Goal: Submit feedback/report problem

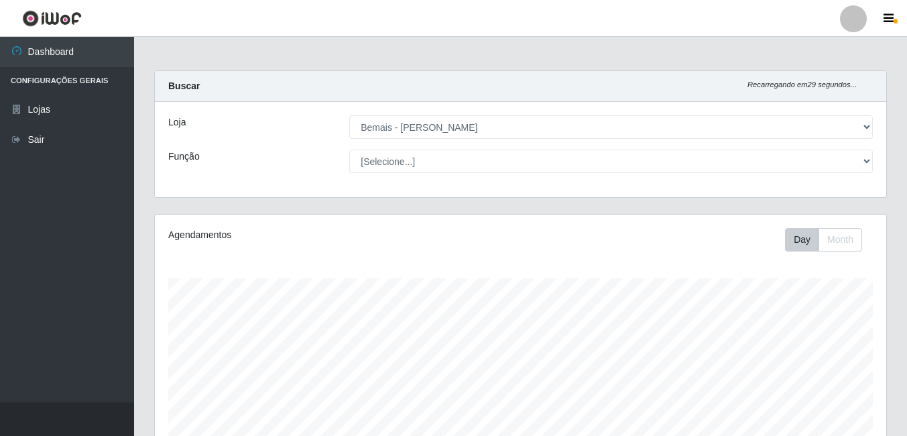
select select "230"
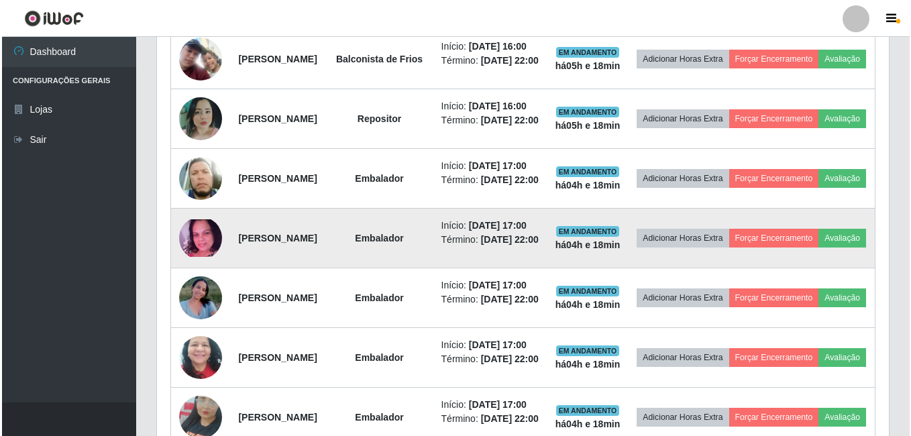
scroll to position [417, 0]
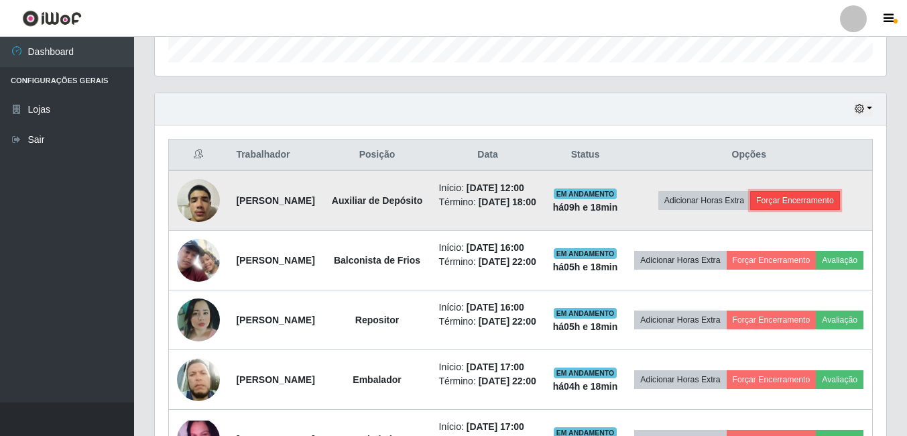
click at [795, 210] on button "Forçar Encerramento" at bounding box center [795, 200] width 90 height 19
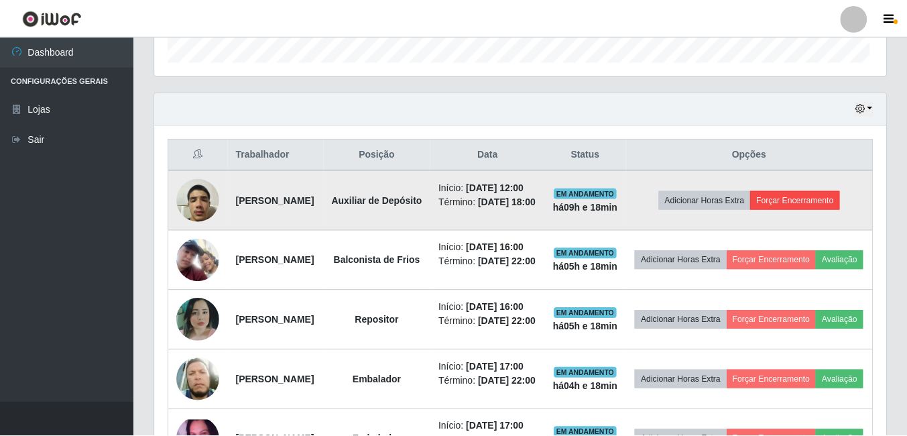
scroll to position [278, 725]
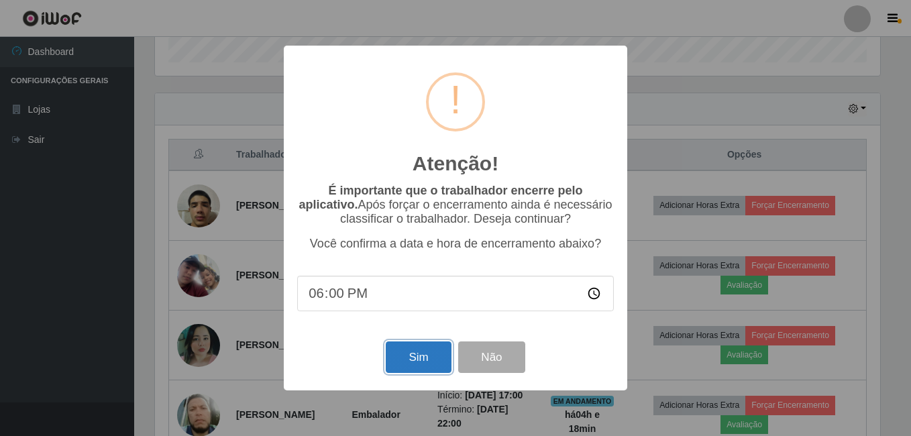
click at [429, 361] on button "Sim" at bounding box center [418, 357] width 65 height 32
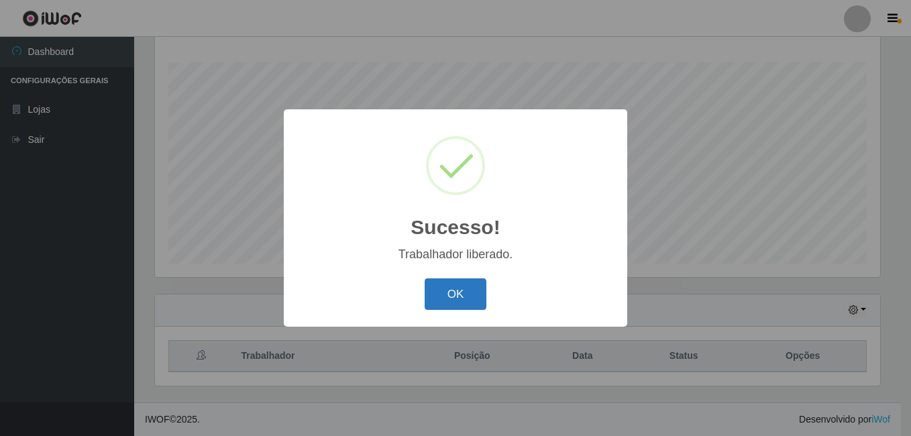
click at [474, 284] on button "OK" at bounding box center [456, 294] width 62 height 32
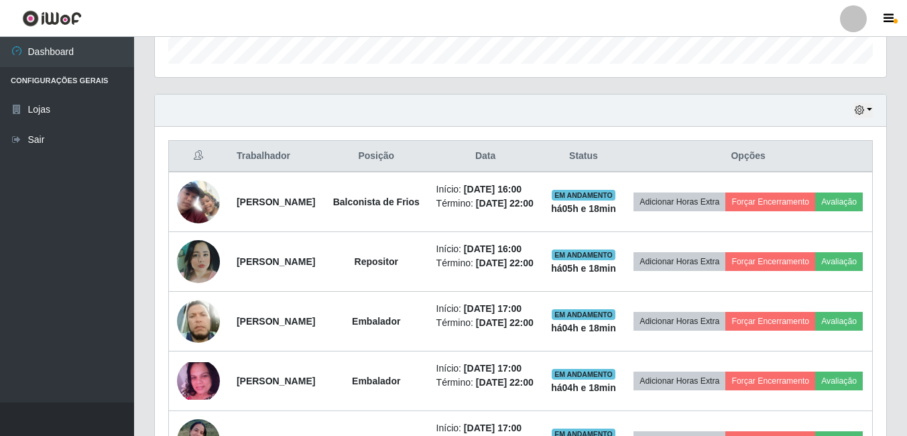
scroll to position [417, 0]
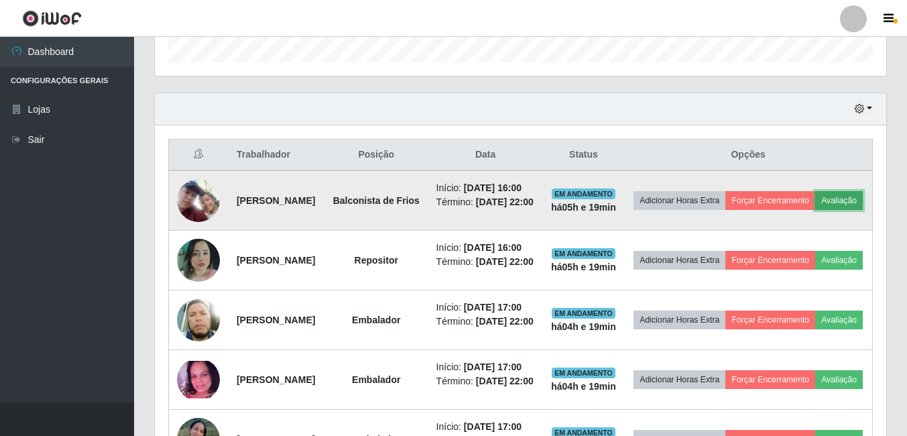
click at [815, 210] on button "Avaliação" at bounding box center [839, 200] width 48 height 19
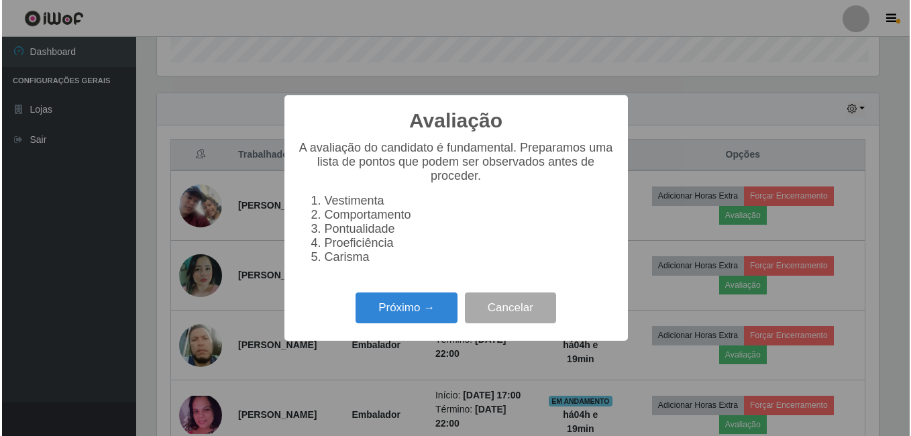
scroll to position [278, 725]
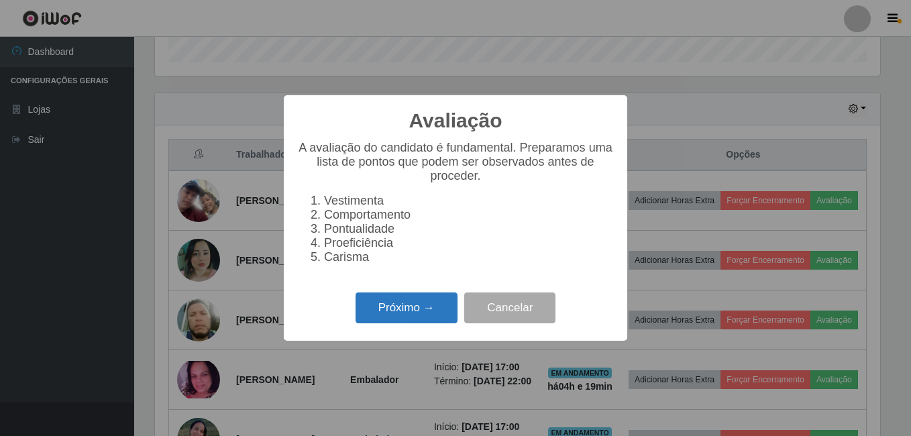
click at [406, 319] on button "Próximo →" at bounding box center [406, 308] width 102 height 32
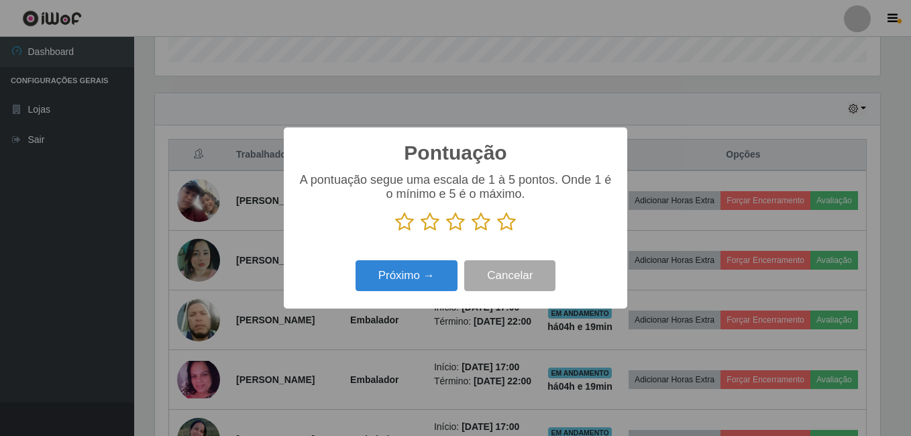
click at [504, 225] on icon at bounding box center [506, 222] width 19 height 20
click at [497, 232] on input "radio" at bounding box center [497, 232] width 0 height 0
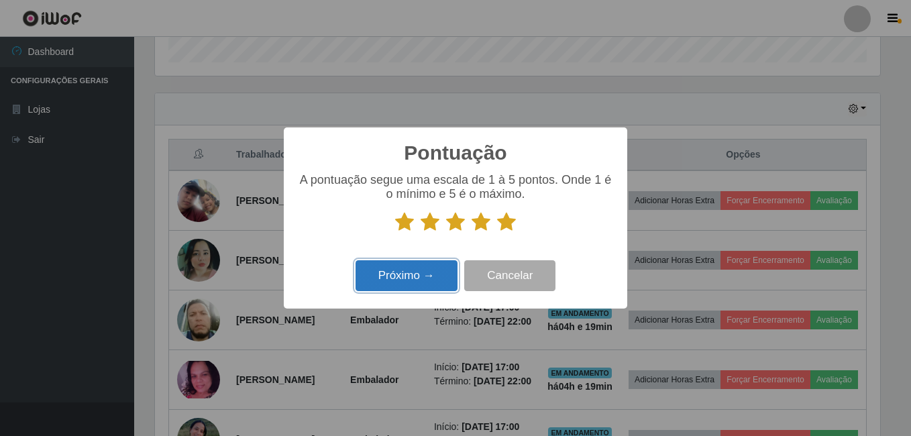
click at [401, 279] on button "Próximo →" at bounding box center [406, 276] width 102 height 32
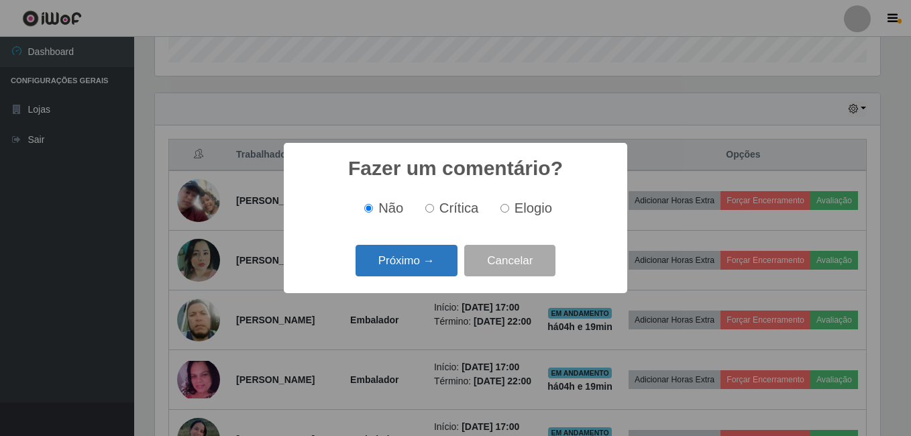
click at [408, 270] on button "Próximo →" at bounding box center [406, 261] width 102 height 32
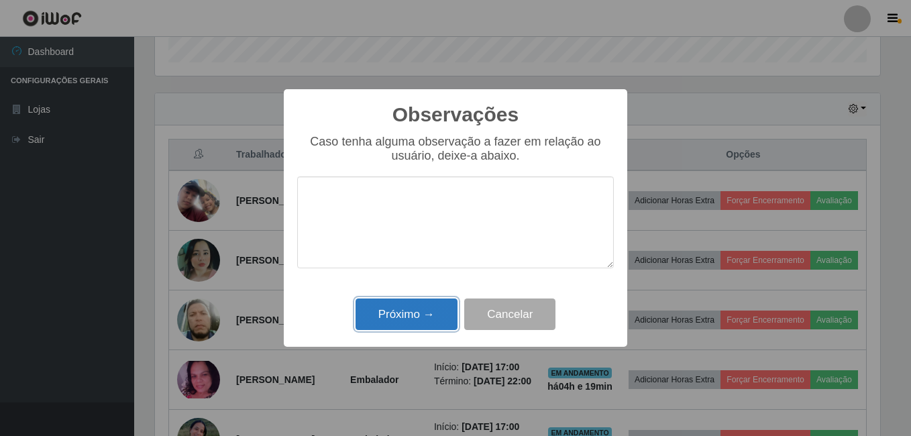
click at [399, 308] on button "Próximo →" at bounding box center [406, 314] width 102 height 32
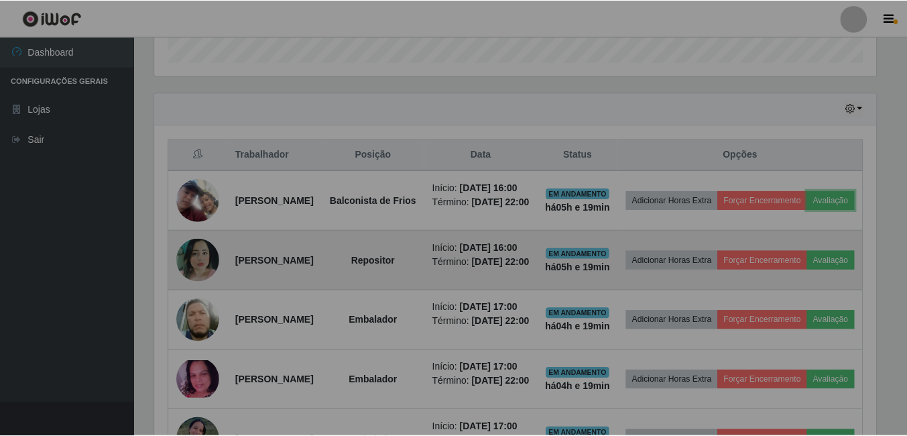
scroll to position [278, 732]
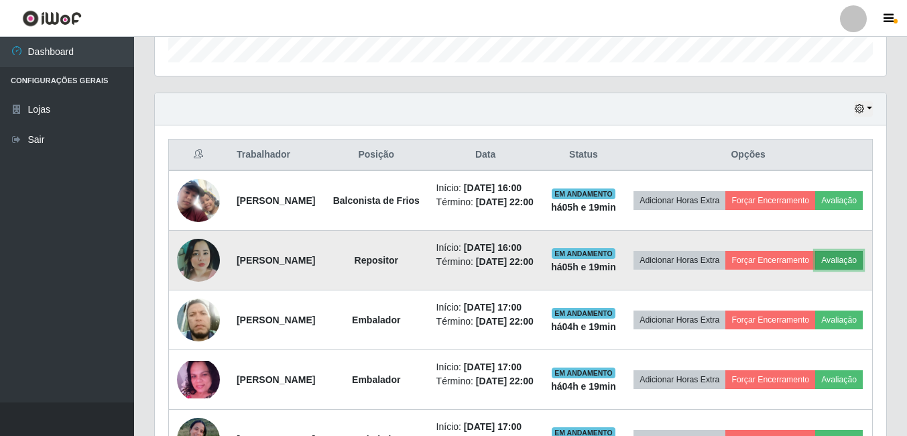
click at [815, 270] on button "Avaliação" at bounding box center [839, 260] width 48 height 19
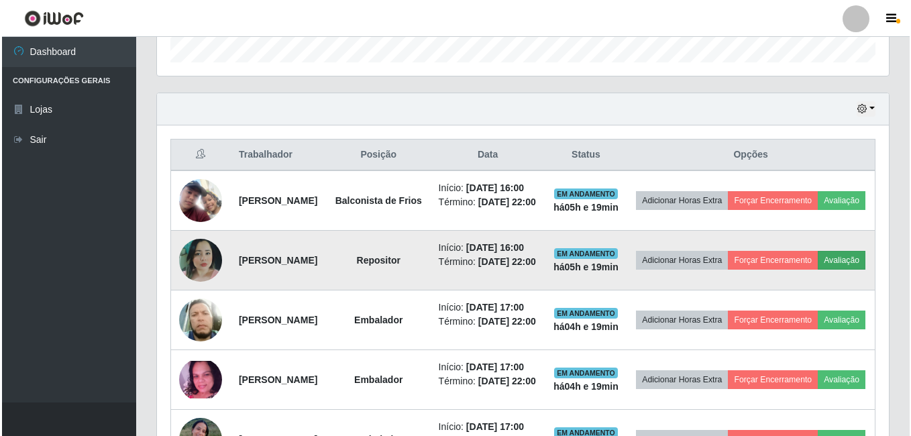
scroll to position [278, 725]
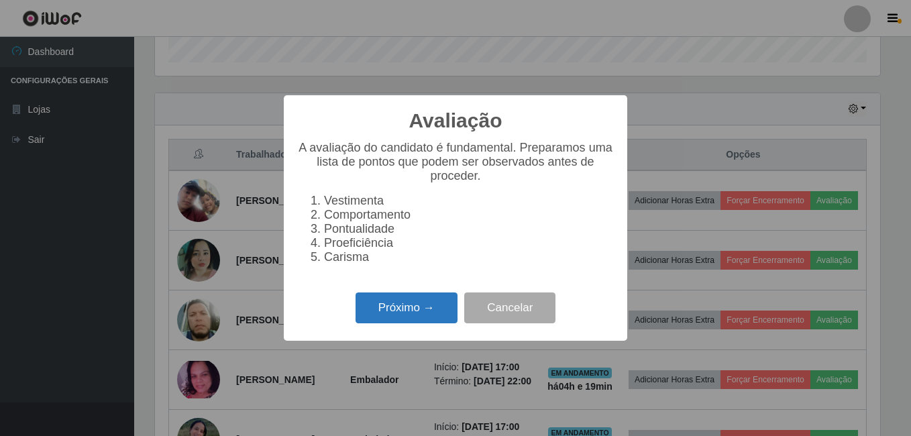
click at [392, 317] on button "Próximo →" at bounding box center [406, 308] width 102 height 32
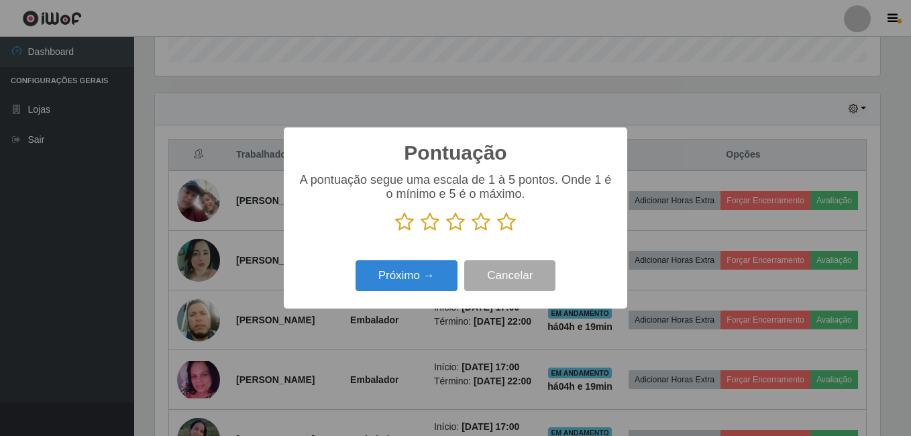
click at [507, 229] on icon at bounding box center [506, 222] width 19 height 20
click at [497, 232] on input "radio" at bounding box center [497, 232] width 0 height 0
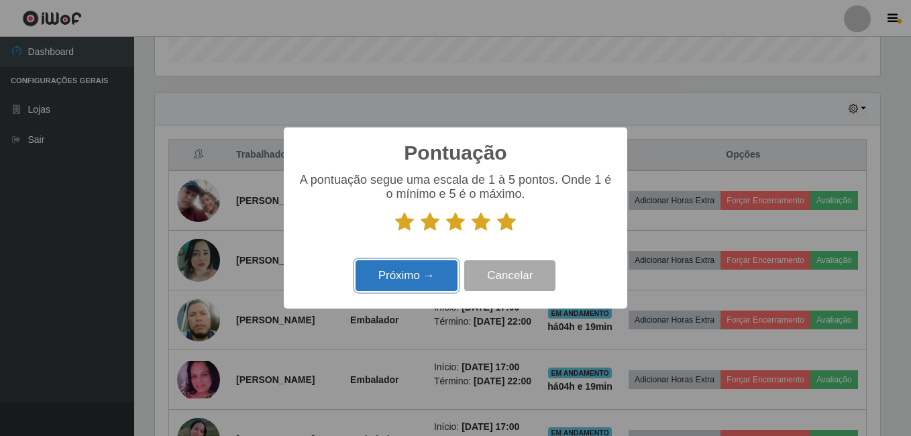
click at [431, 276] on button "Próximo →" at bounding box center [406, 276] width 102 height 32
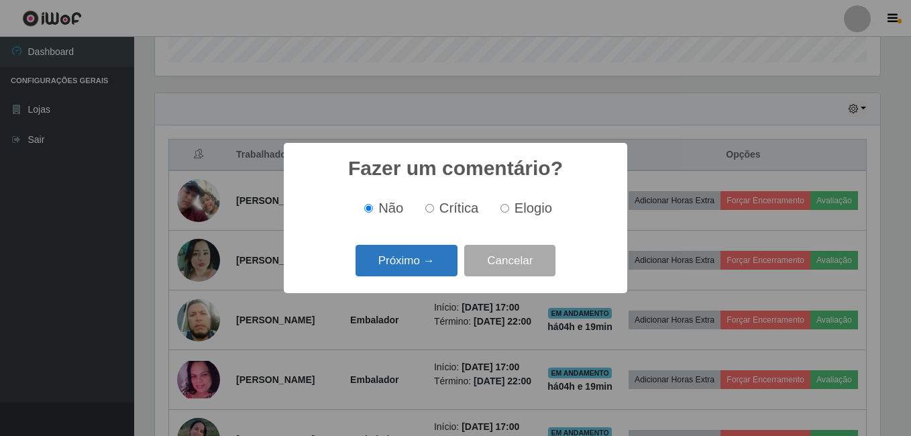
click at [410, 267] on button "Próximo →" at bounding box center [406, 261] width 102 height 32
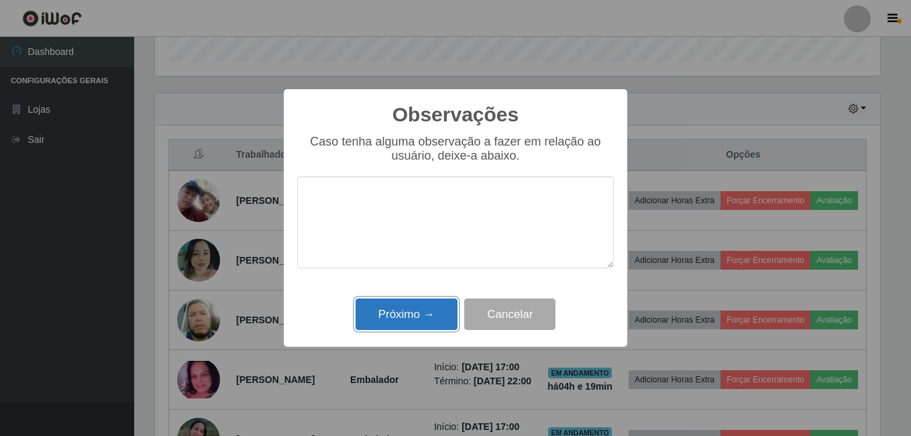
click at [392, 310] on button "Próximo →" at bounding box center [406, 314] width 102 height 32
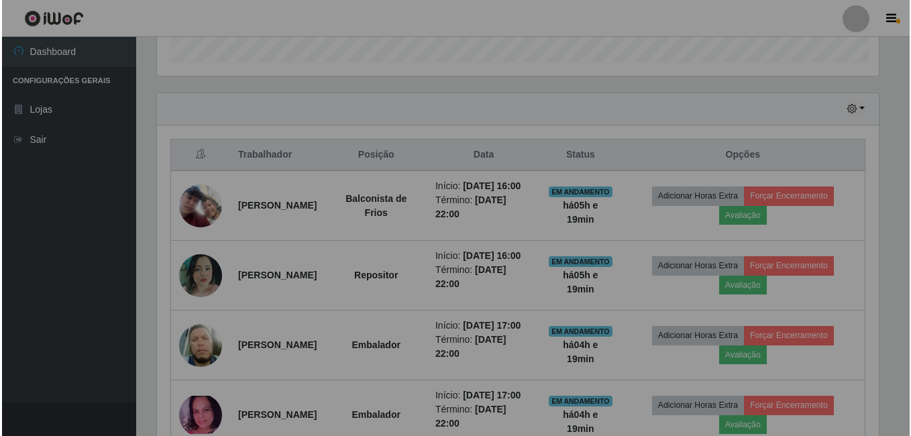
scroll to position [278, 732]
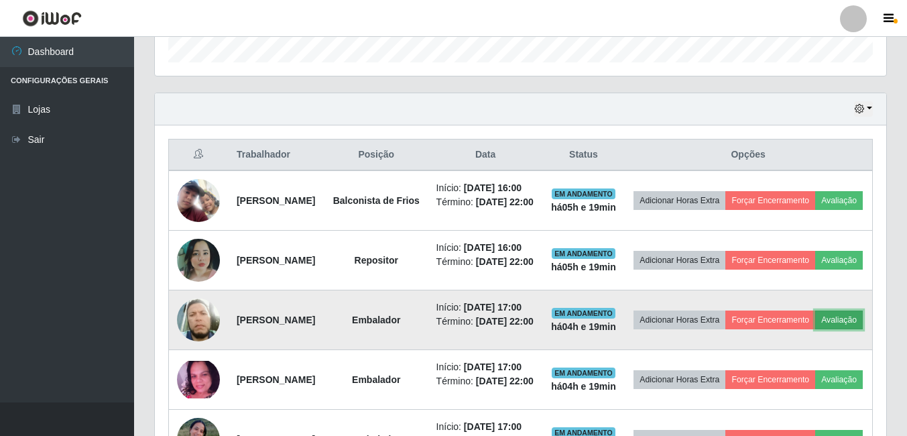
click at [815, 329] on button "Avaliação" at bounding box center [839, 320] width 48 height 19
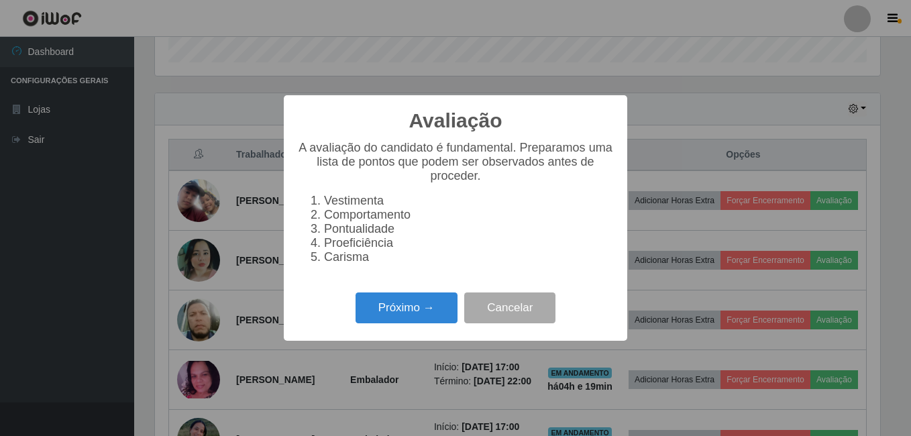
scroll to position [278, 725]
click at [425, 317] on button "Próximo →" at bounding box center [406, 308] width 102 height 32
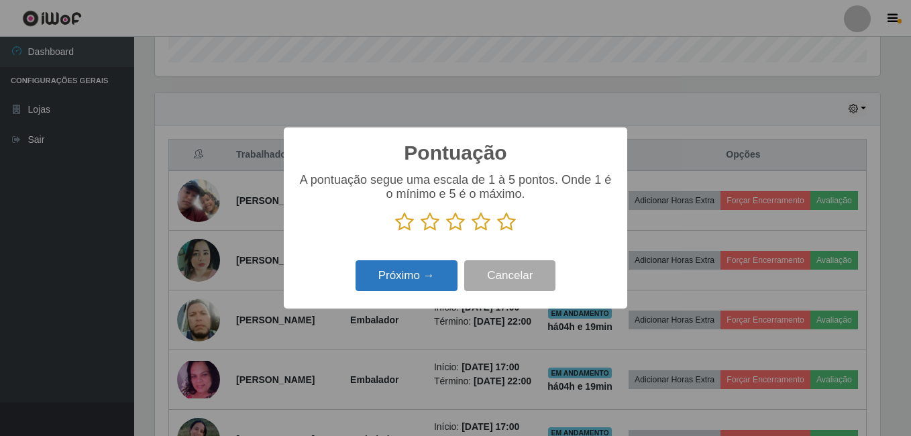
scroll to position [670356, 669909]
click at [508, 222] on icon at bounding box center [506, 222] width 19 height 20
click at [497, 232] on input "radio" at bounding box center [497, 232] width 0 height 0
click at [404, 286] on button "Próximo →" at bounding box center [406, 276] width 102 height 32
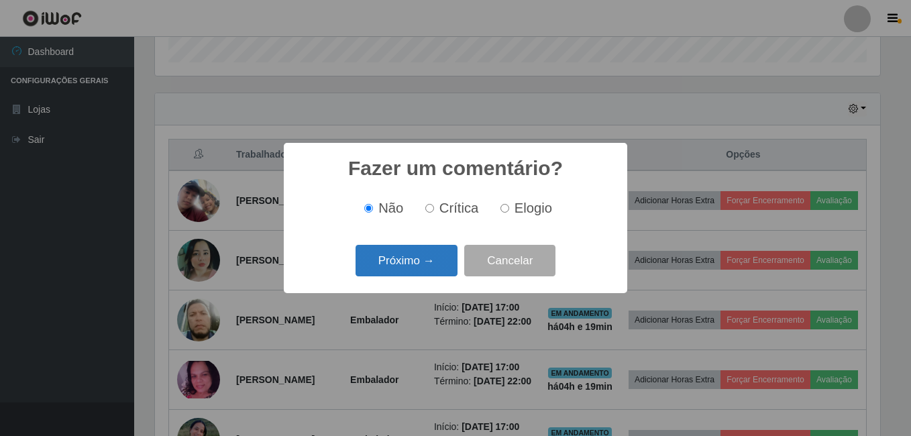
click at [413, 266] on button "Próximo →" at bounding box center [406, 261] width 102 height 32
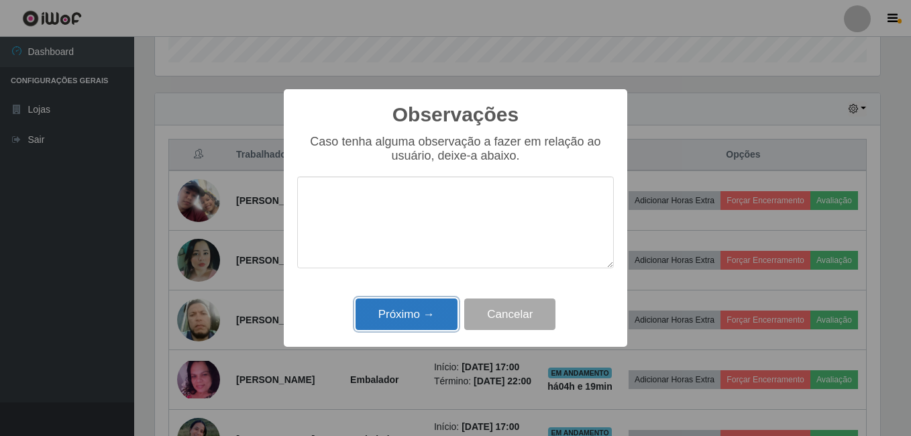
click at [402, 302] on button "Próximo →" at bounding box center [406, 314] width 102 height 32
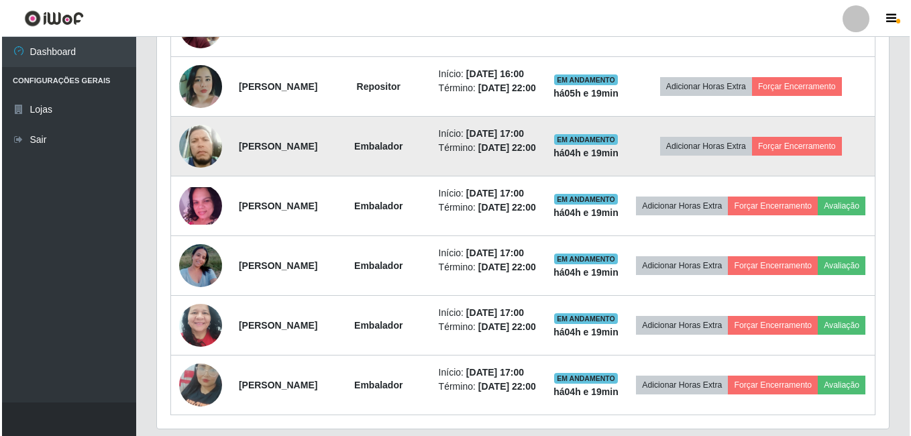
scroll to position [618, 0]
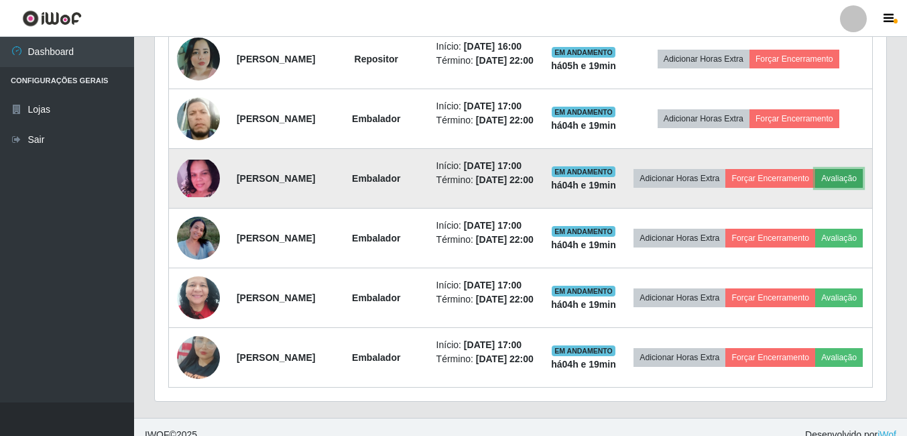
click at [815, 188] on button "Avaliação" at bounding box center [839, 178] width 48 height 19
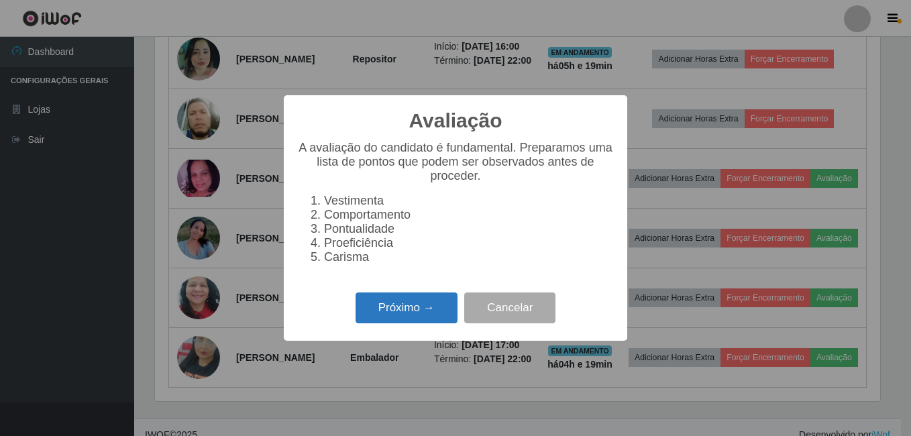
click at [430, 318] on button "Próximo →" at bounding box center [406, 308] width 102 height 32
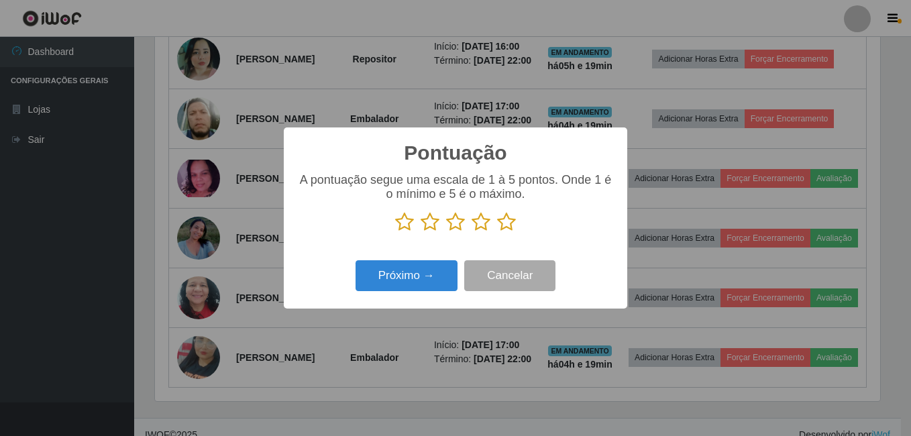
click at [504, 221] on icon at bounding box center [506, 222] width 19 height 20
click at [497, 232] on input "radio" at bounding box center [497, 232] width 0 height 0
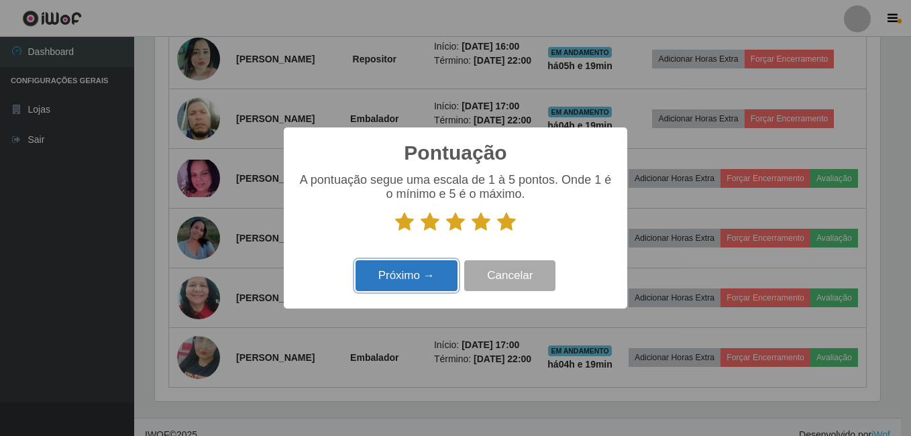
click at [442, 272] on button "Próximo →" at bounding box center [406, 276] width 102 height 32
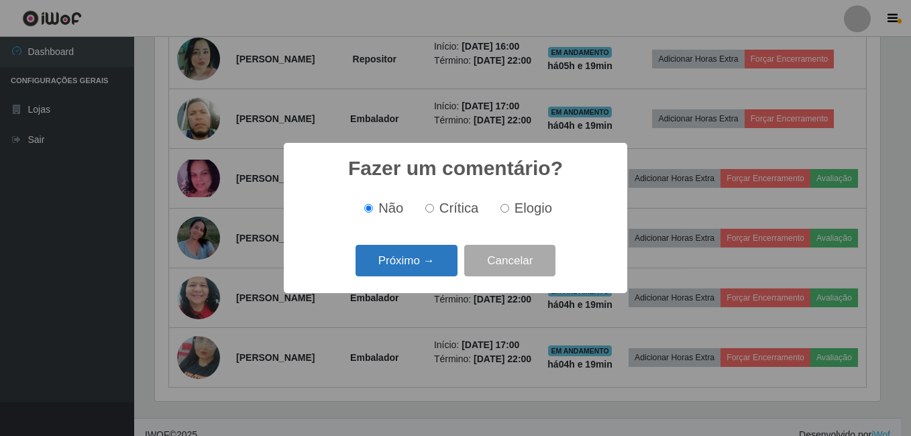
click at [435, 269] on button "Próximo →" at bounding box center [406, 261] width 102 height 32
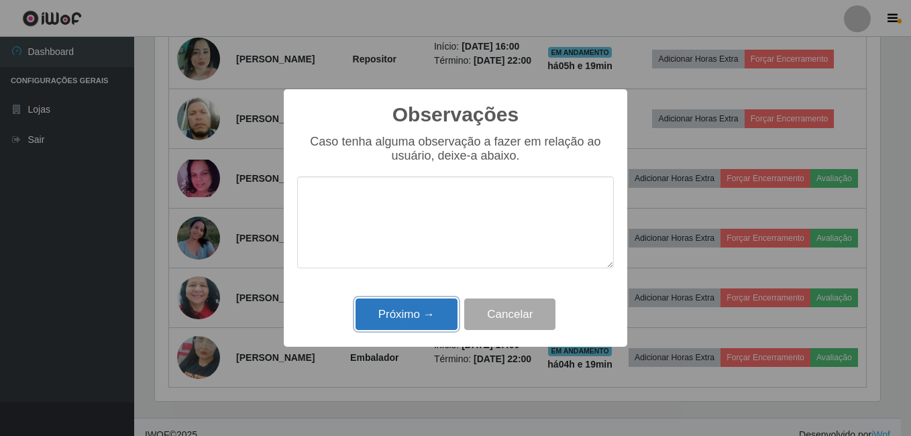
click at [402, 318] on button "Próximo →" at bounding box center [406, 314] width 102 height 32
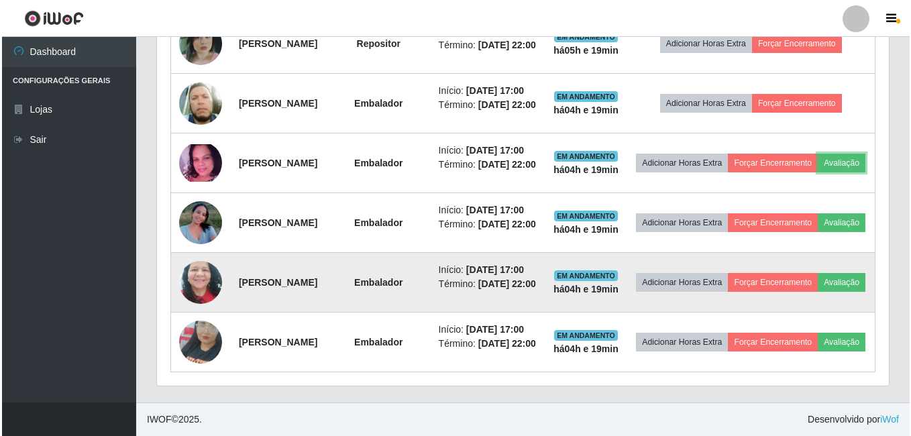
scroll to position [685, 0]
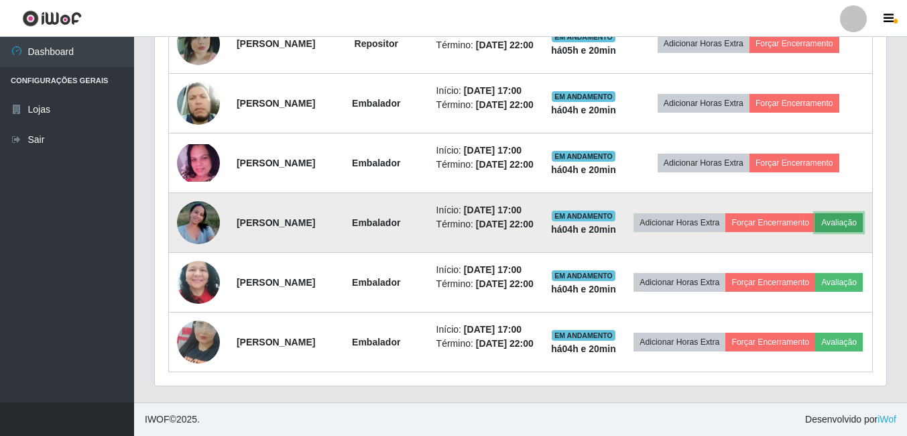
click at [815, 232] on button "Avaliação" at bounding box center [839, 222] width 48 height 19
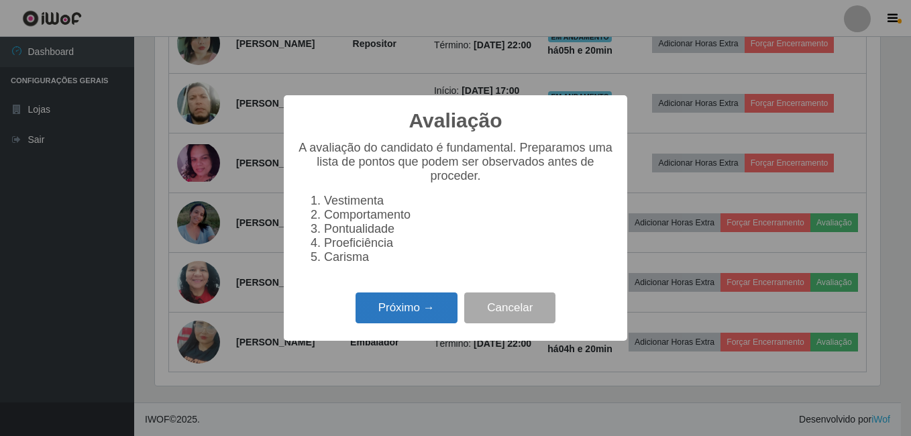
click at [370, 313] on button "Próximo →" at bounding box center [406, 308] width 102 height 32
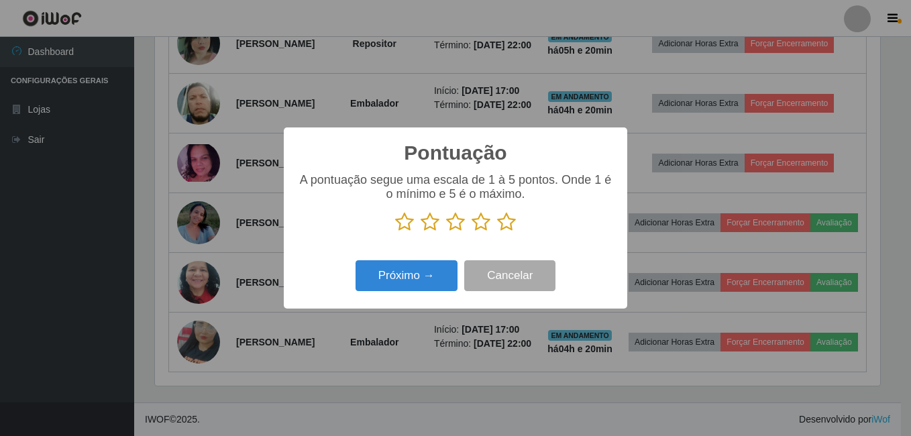
click at [504, 223] on icon at bounding box center [506, 222] width 19 height 20
click at [497, 232] on input "radio" at bounding box center [497, 232] width 0 height 0
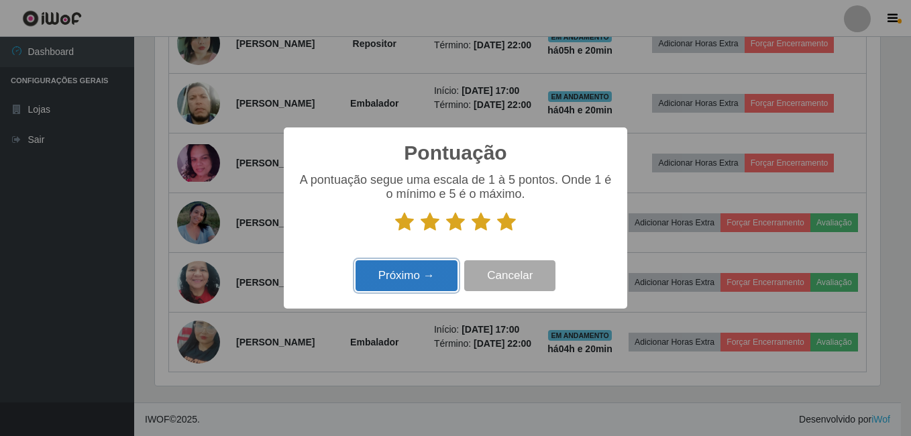
click at [397, 268] on button "Próximo →" at bounding box center [406, 276] width 102 height 32
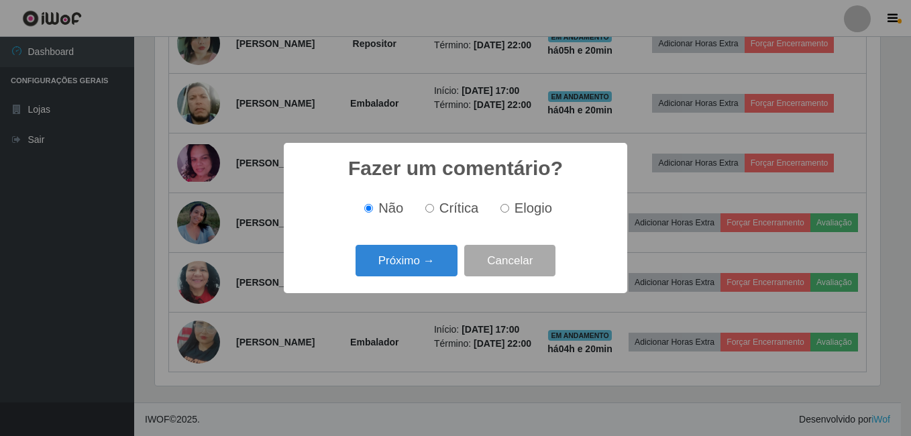
click at [396, 270] on button "Próximo →" at bounding box center [406, 261] width 102 height 32
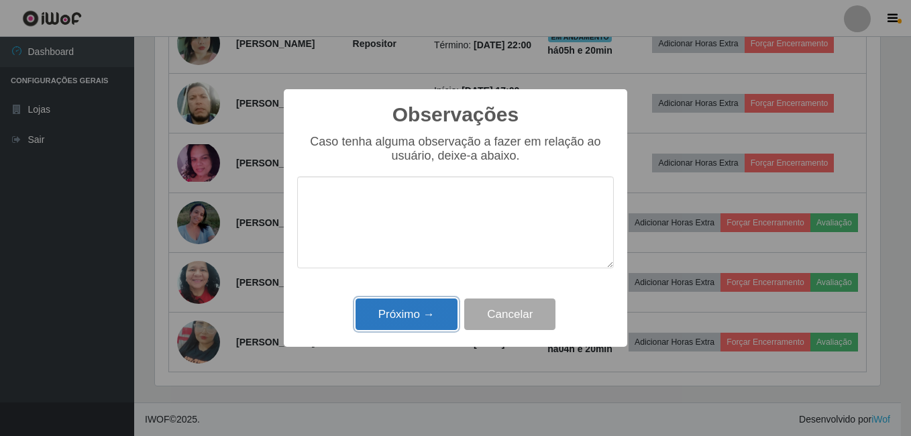
click at [405, 317] on button "Próximo →" at bounding box center [406, 314] width 102 height 32
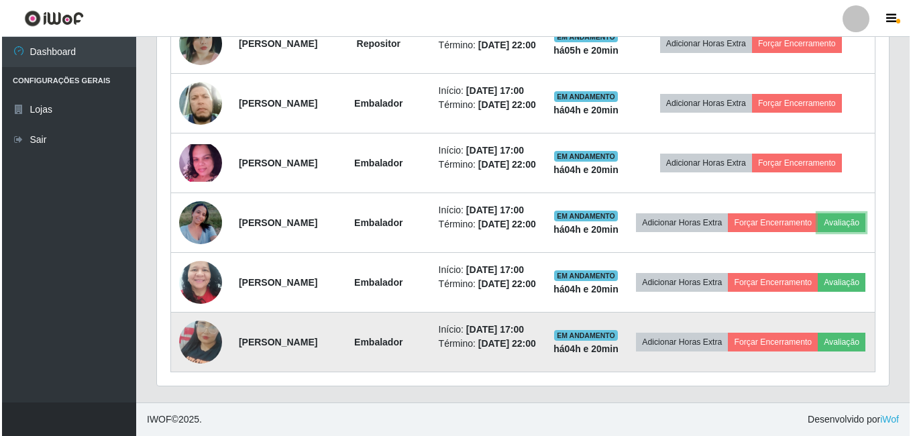
scroll to position [803, 0]
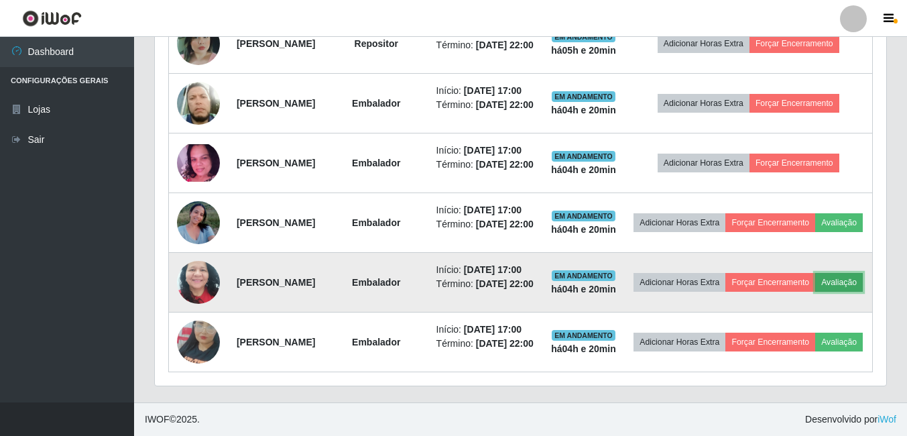
click at [815, 273] on button "Avaliação" at bounding box center [839, 282] width 48 height 19
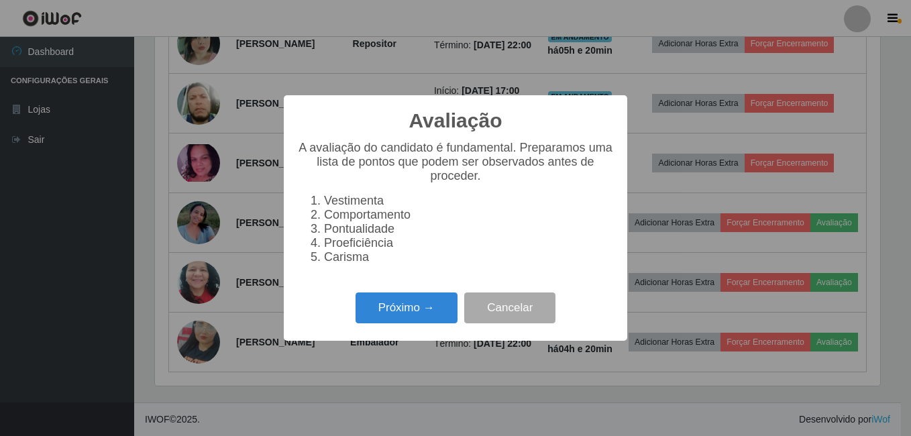
scroll to position [278, 725]
click at [417, 319] on button "Próximo →" at bounding box center [406, 308] width 102 height 32
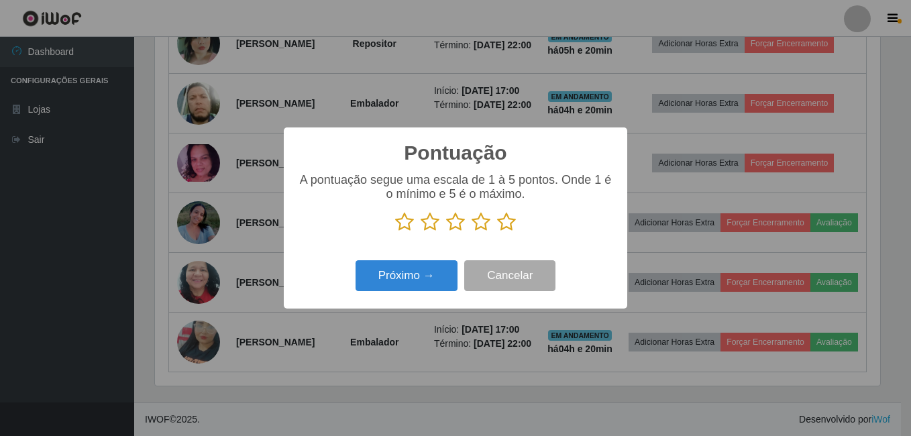
scroll to position [670356, 669909]
click at [501, 222] on icon at bounding box center [506, 222] width 19 height 20
click at [497, 232] on input "radio" at bounding box center [497, 232] width 0 height 0
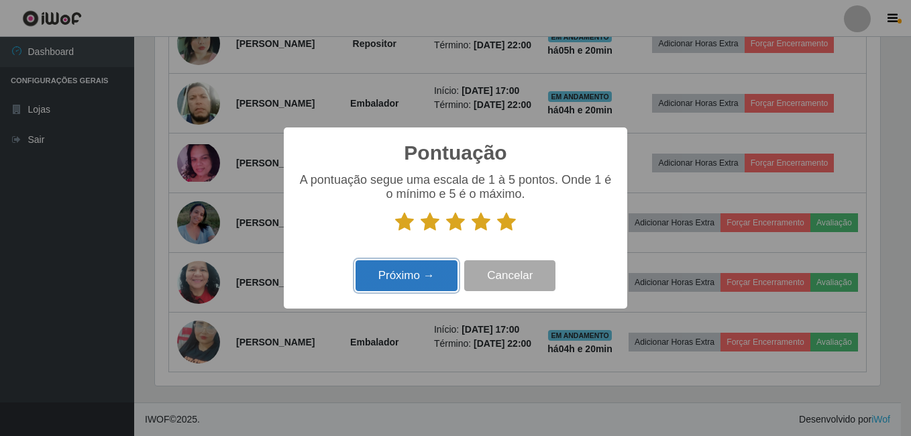
click at [404, 277] on button "Próximo →" at bounding box center [406, 276] width 102 height 32
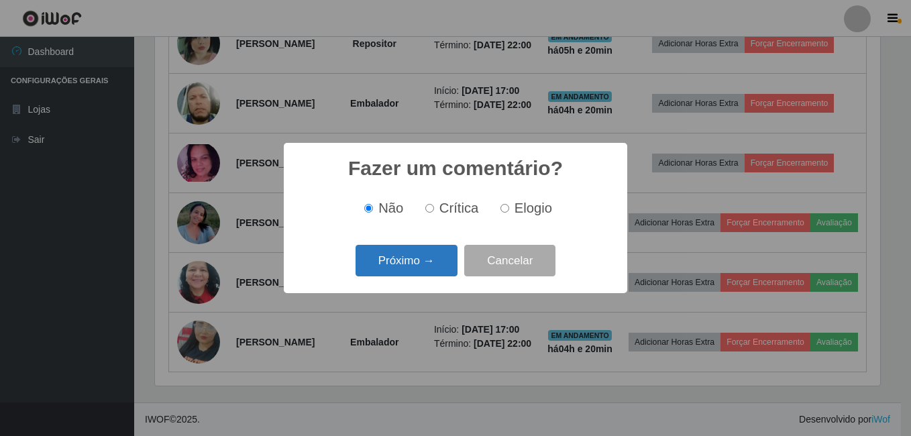
click at [410, 271] on button "Próximo →" at bounding box center [406, 261] width 102 height 32
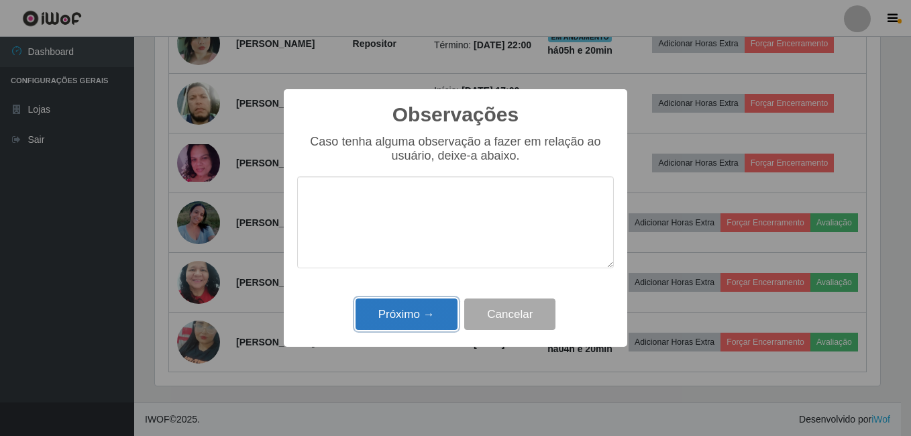
click at [407, 321] on button "Próximo →" at bounding box center [406, 314] width 102 height 32
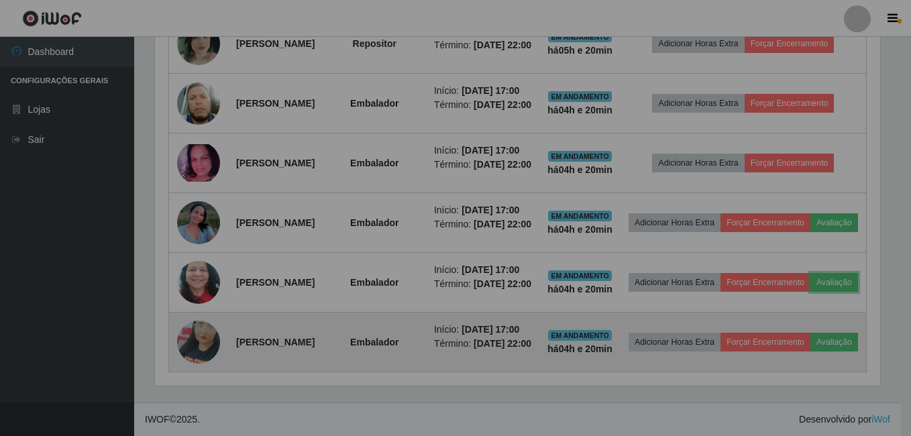
scroll to position [278, 732]
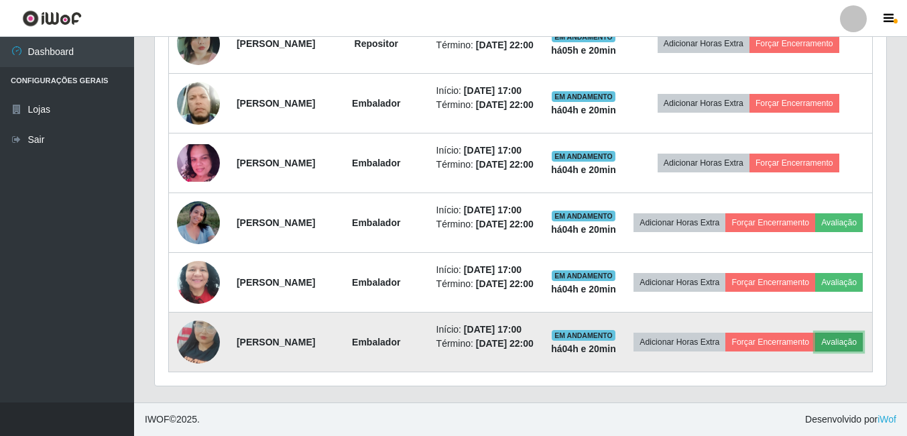
click at [815, 336] on button "Avaliação" at bounding box center [839, 342] width 48 height 19
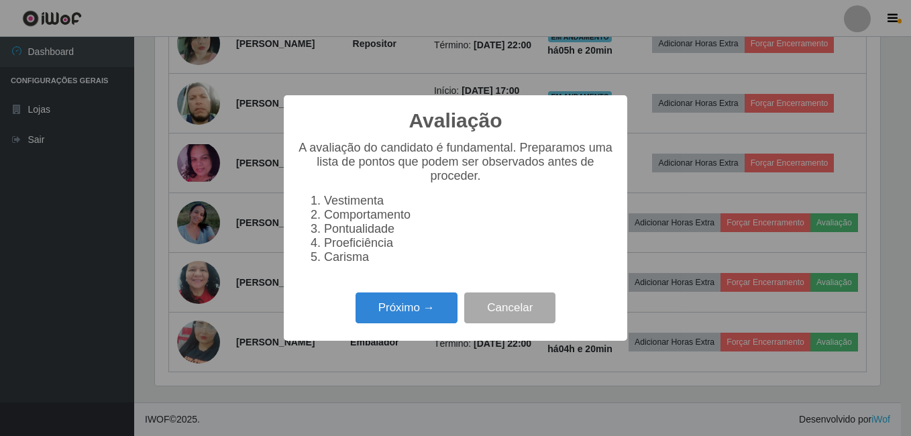
scroll to position [278, 725]
click at [416, 305] on button "Próximo →" at bounding box center [406, 308] width 102 height 32
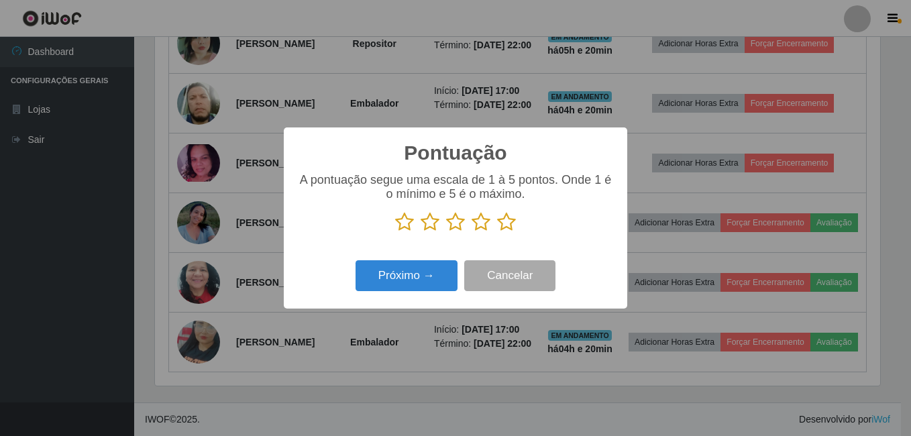
click at [511, 221] on icon at bounding box center [506, 222] width 19 height 20
click at [497, 232] on input "radio" at bounding box center [497, 232] width 0 height 0
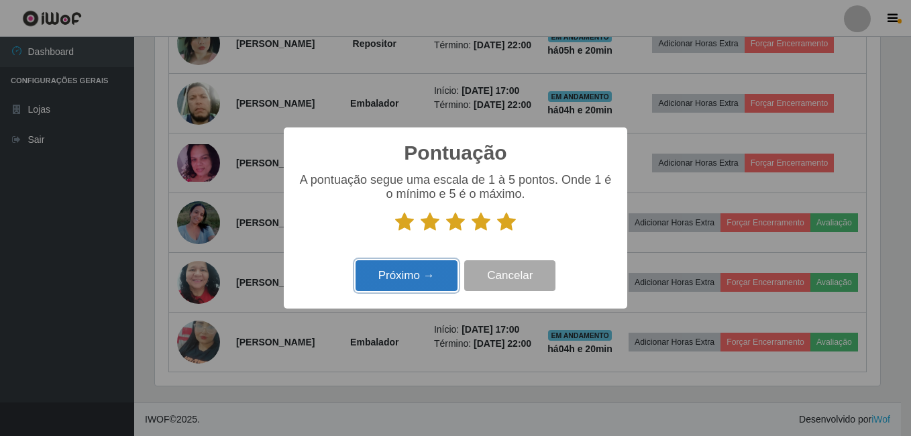
click at [412, 271] on button "Próximo →" at bounding box center [406, 276] width 102 height 32
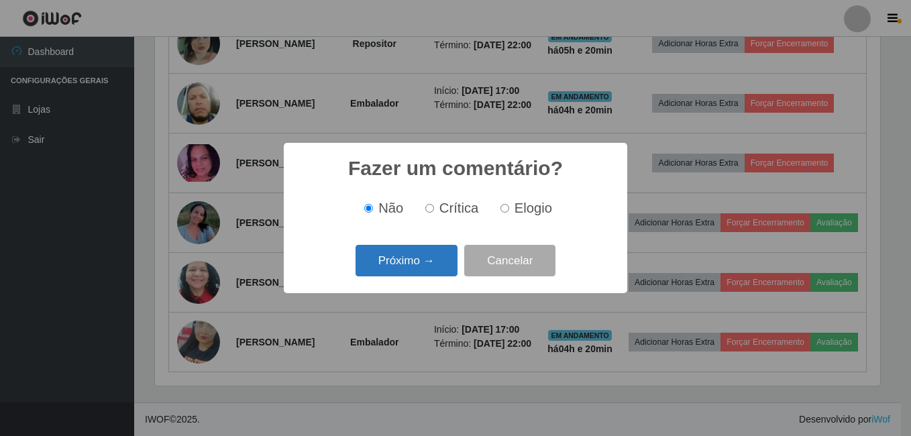
click at [412, 268] on button "Próximo →" at bounding box center [406, 261] width 102 height 32
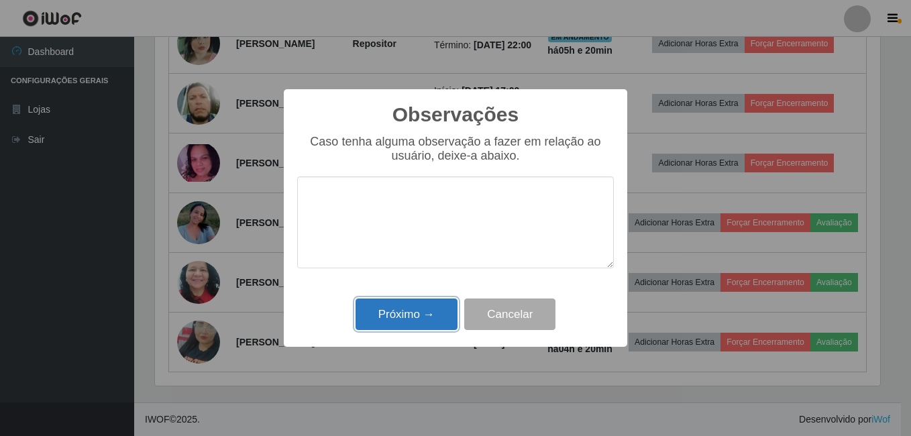
click at [402, 304] on button "Próximo →" at bounding box center [406, 314] width 102 height 32
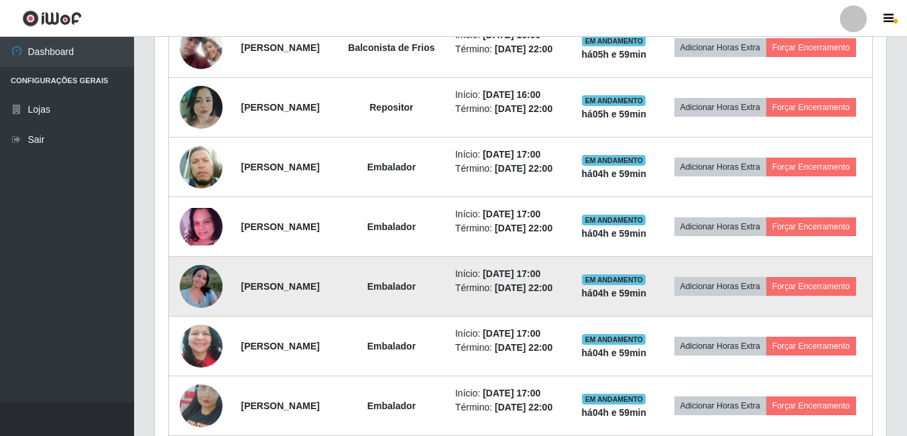
scroll to position [637, 0]
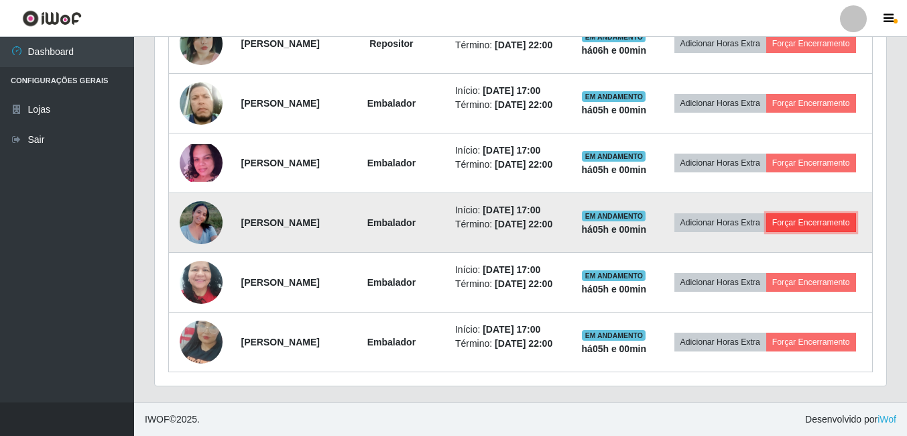
click at [767, 232] on button "Forçar Encerramento" at bounding box center [812, 222] width 90 height 19
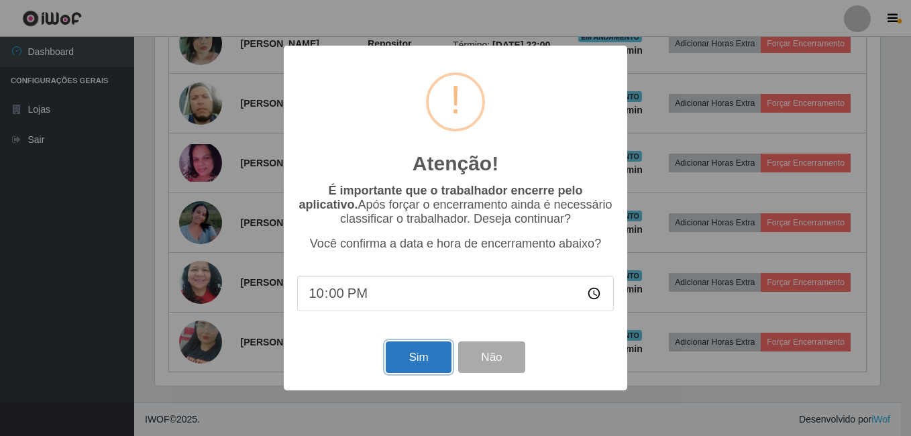
click at [404, 361] on button "Sim" at bounding box center [418, 357] width 65 height 32
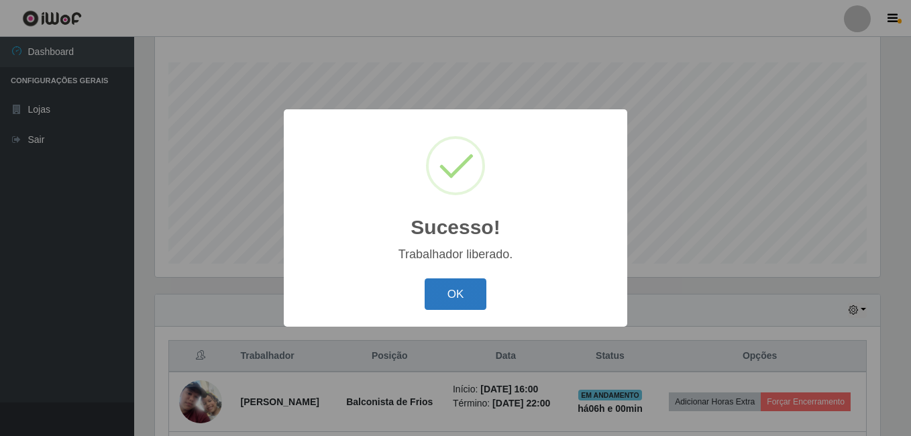
click at [449, 290] on button "OK" at bounding box center [456, 294] width 62 height 32
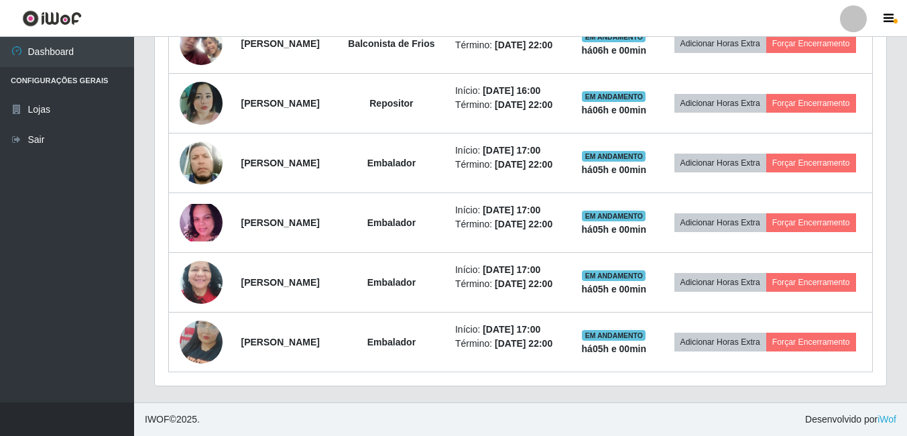
scroll to position [618, 0]
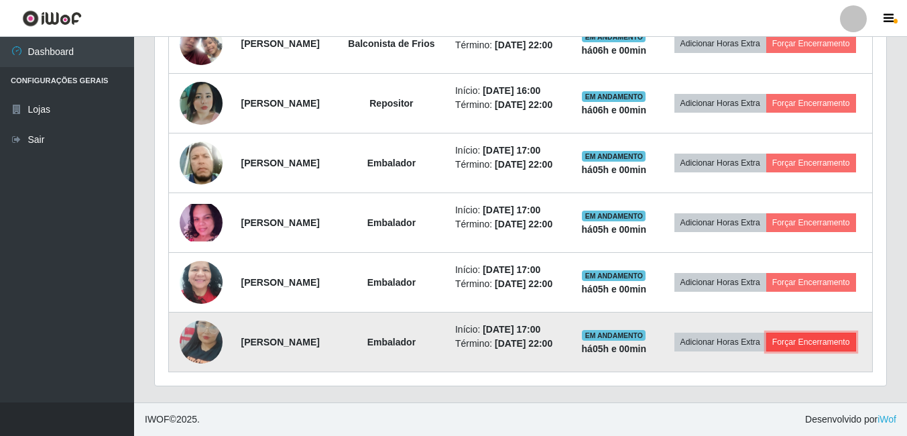
click at [767, 351] on button "Forçar Encerramento" at bounding box center [812, 342] width 90 height 19
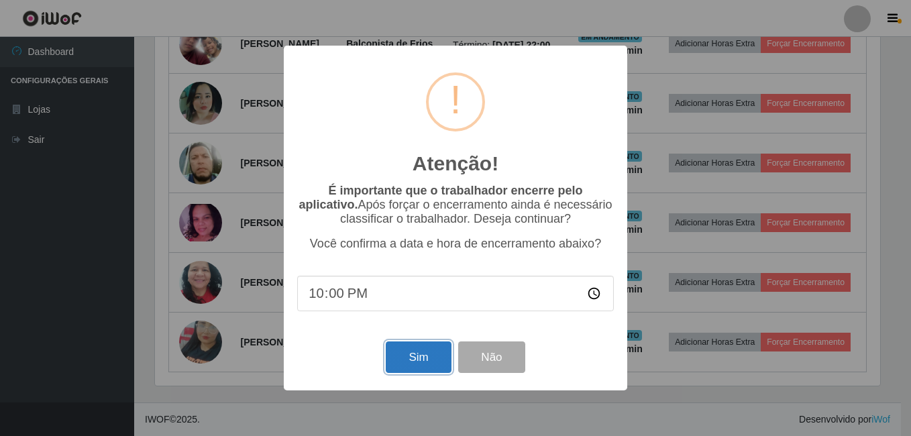
click at [430, 355] on button "Sim" at bounding box center [418, 357] width 65 height 32
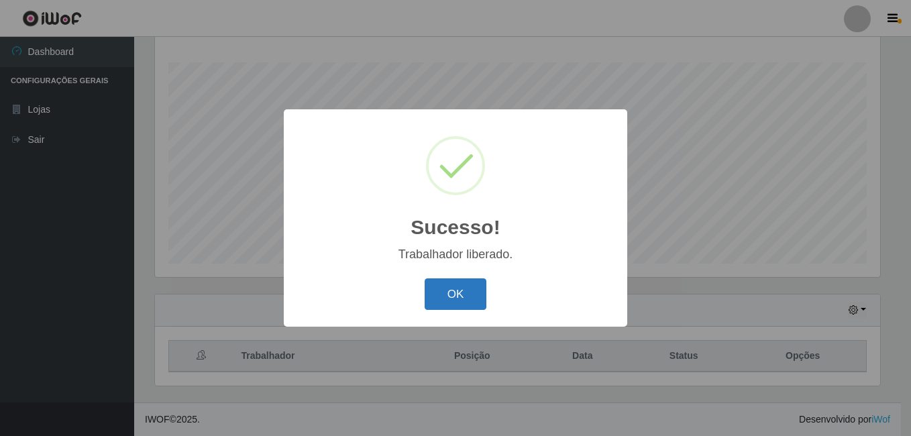
click at [472, 299] on button "OK" at bounding box center [456, 294] width 62 height 32
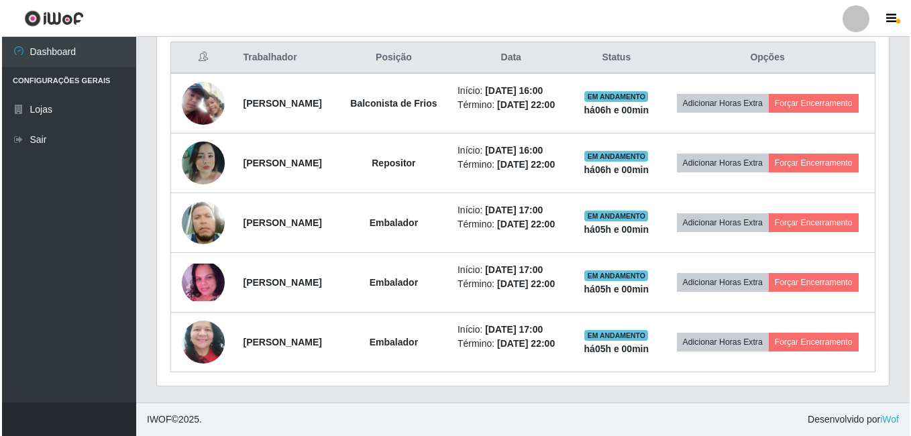
scroll to position [565, 0]
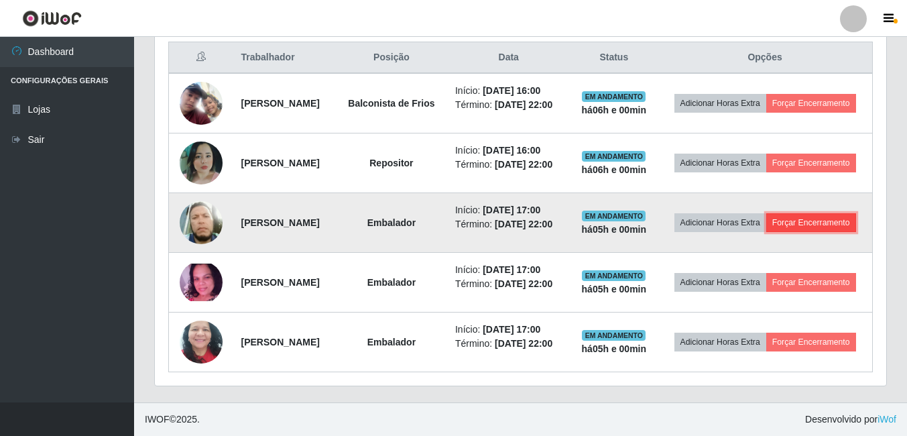
click at [767, 213] on button "Forçar Encerramento" at bounding box center [812, 222] width 90 height 19
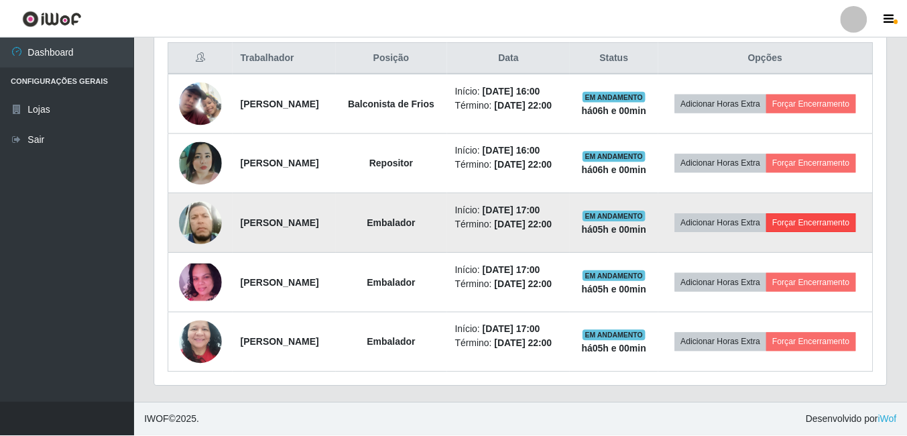
scroll to position [278, 725]
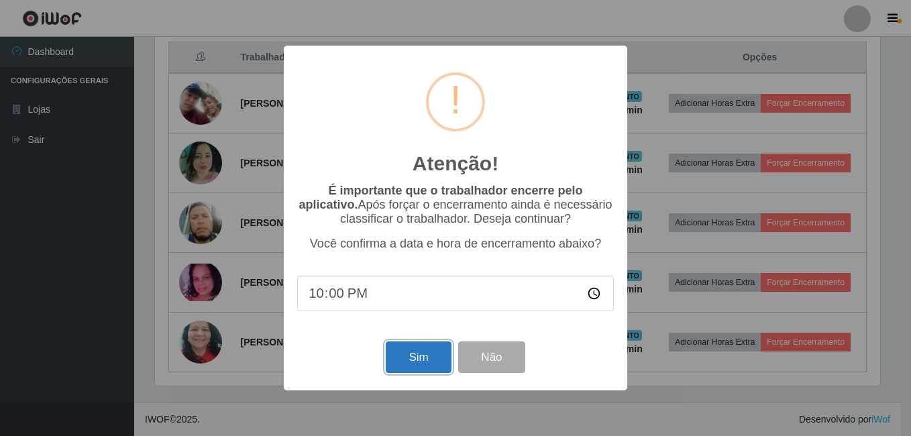
click at [404, 361] on button "Sim" at bounding box center [418, 357] width 65 height 32
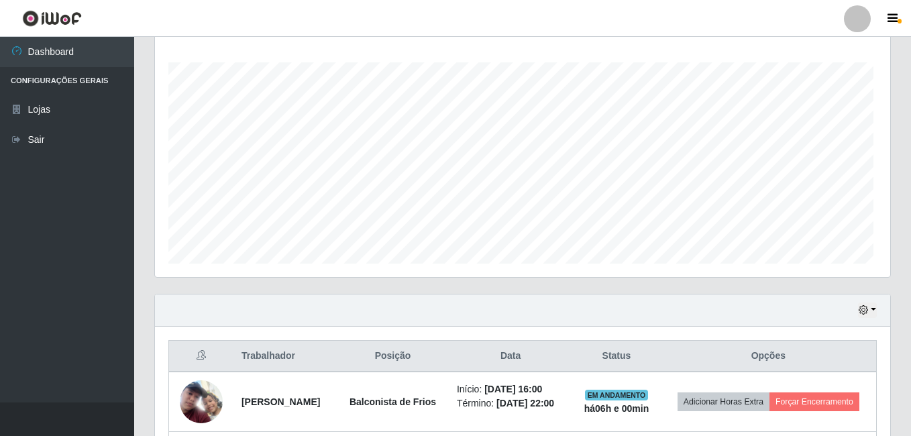
scroll to position [0, 0]
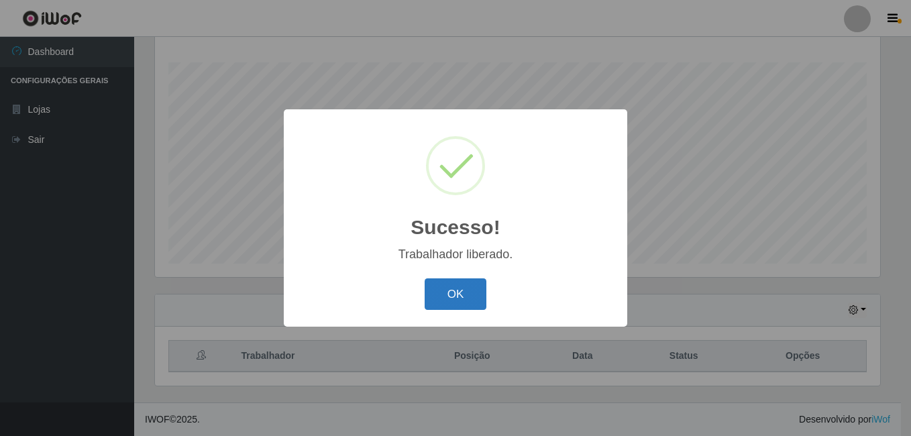
click at [448, 285] on button "OK" at bounding box center [456, 294] width 62 height 32
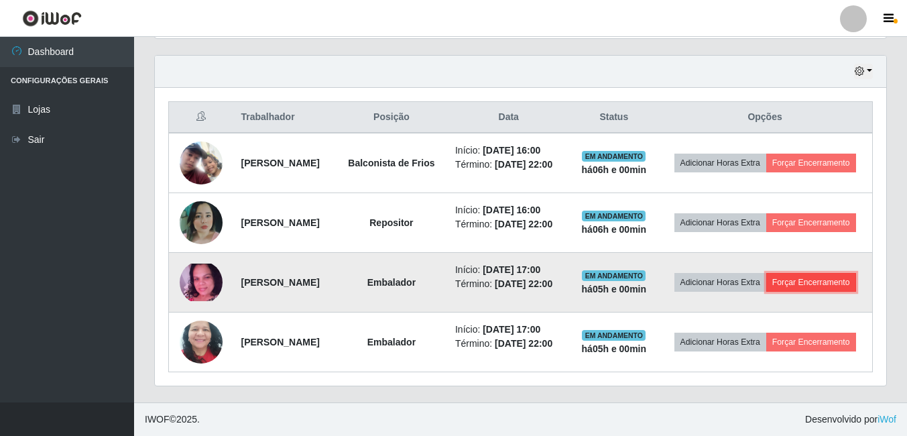
click at [782, 287] on button "Forçar Encerramento" at bounding box center [812, 282] width 90 height 19
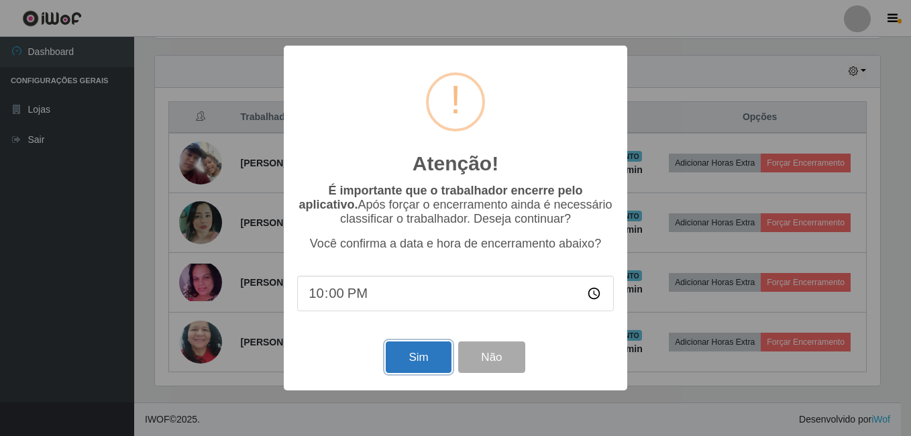
drag, startPoint x: 416, startPoint y: 365, endPoint x: 414, endPoint y: 359, distance: 7.0
click at [416, 365] on button "Sim" at bounding box center [418, 357] width 65 height 32
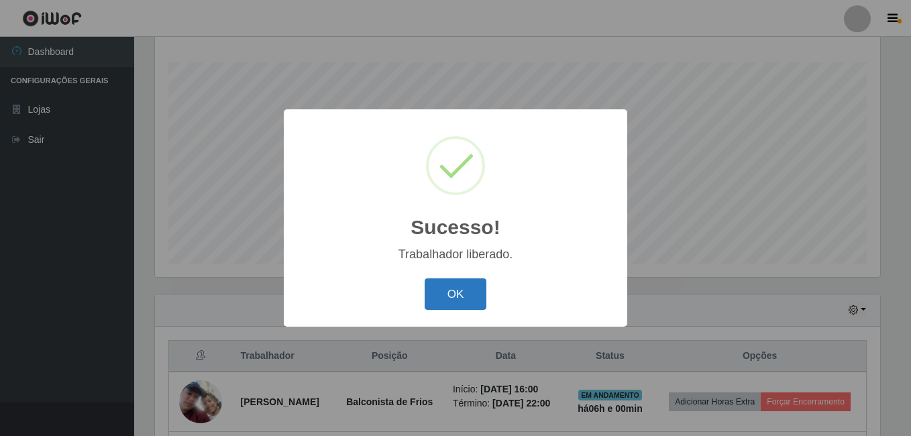
click at [455, 294] on button "OK" at bounding box center [456, 294] width 62 height 32
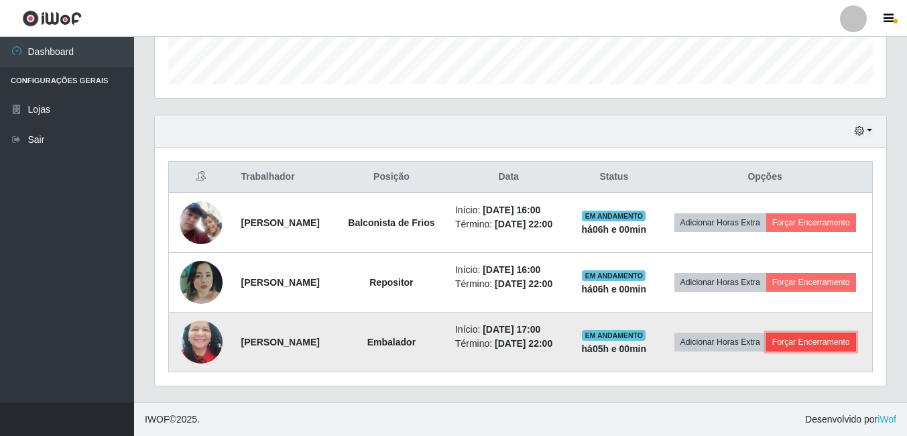
click at [767, 349] on button "Forçar Encerramento" at bounding box center [812, 342] width 90 height 19
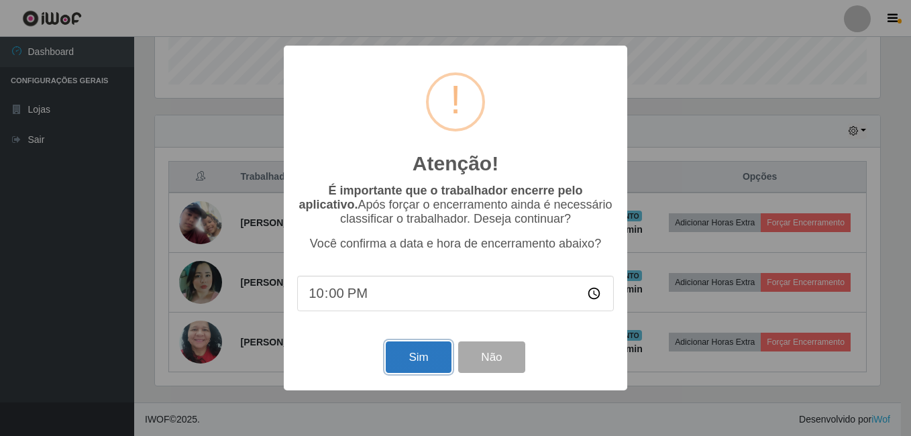
click at [420, 359] on button "Sim" at bounding box center [418, 357] width 65 height 32
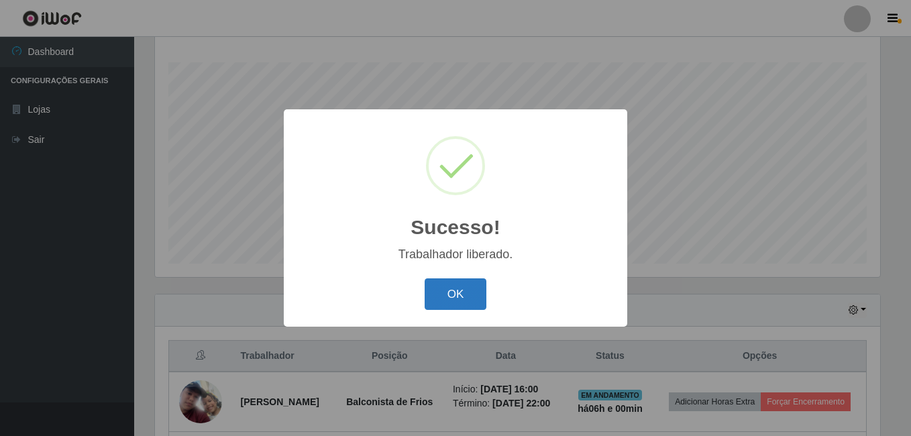
click at [465, 303] on button "OK" at bounding box center [456, 294] width 62 height 32
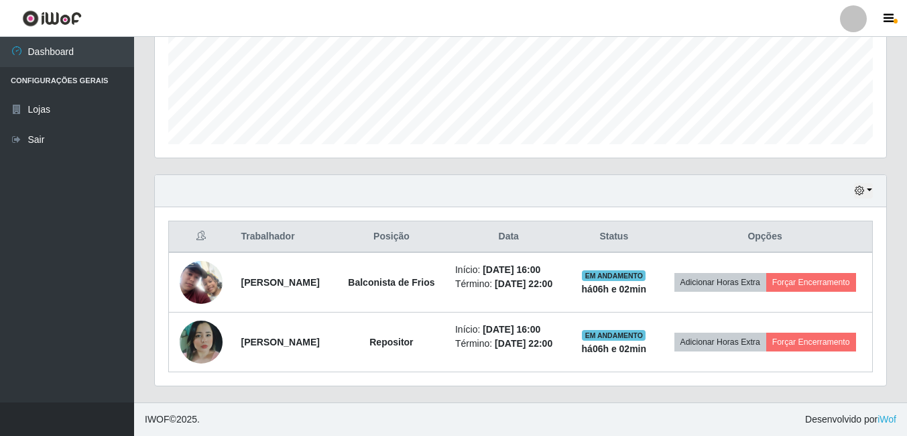
scroll to position [355, 0]
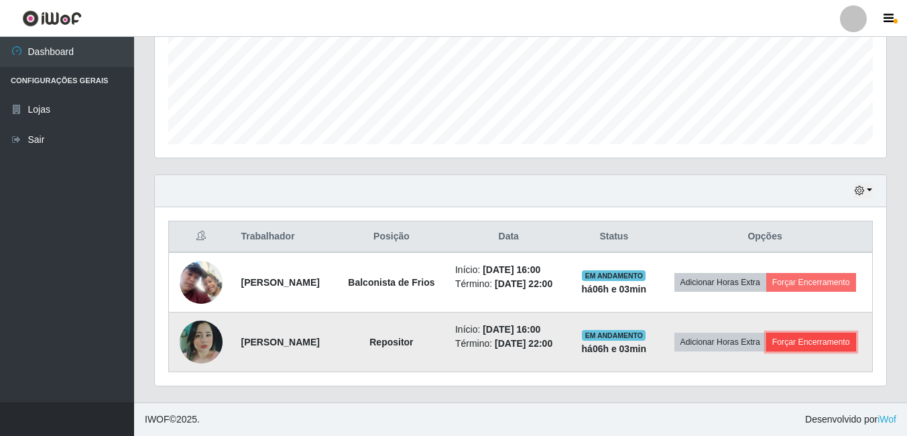
click at [767, 351] on button "Forçar Encerramento" at bounding box center [812, 342] width 90 height 19
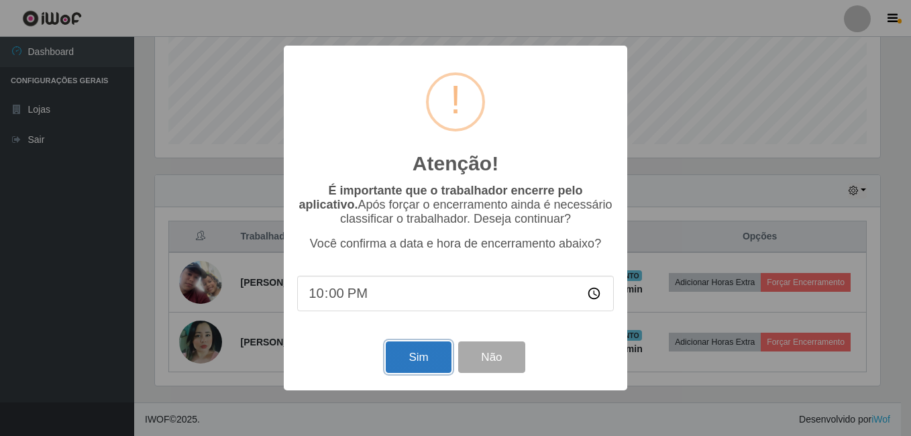
click at [438, 355] on button "Sim" at bounding box center [418, 357] width 65 height 32
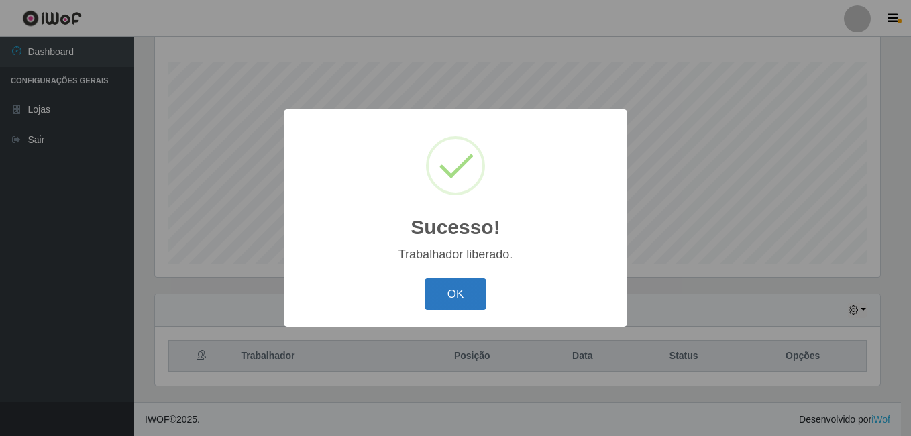
click at [439, 298] on button "OK" at bounding box center [456, 294] width 62 height 32
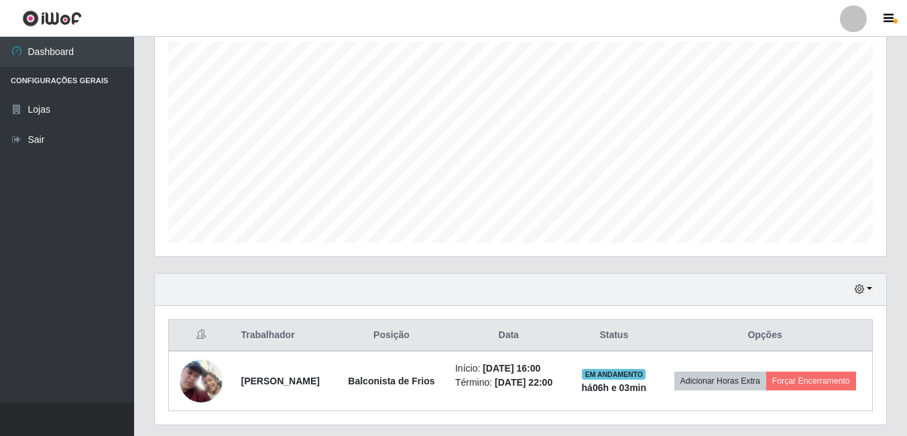
scroll to position [286, 0]
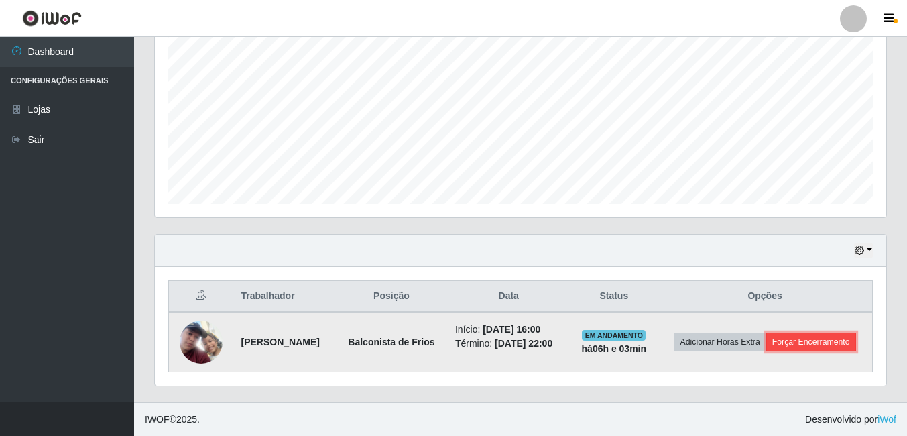
click at [773, 348] on button "Forçar Encerramento" at bounding box center [812, 342] width 90 height 19
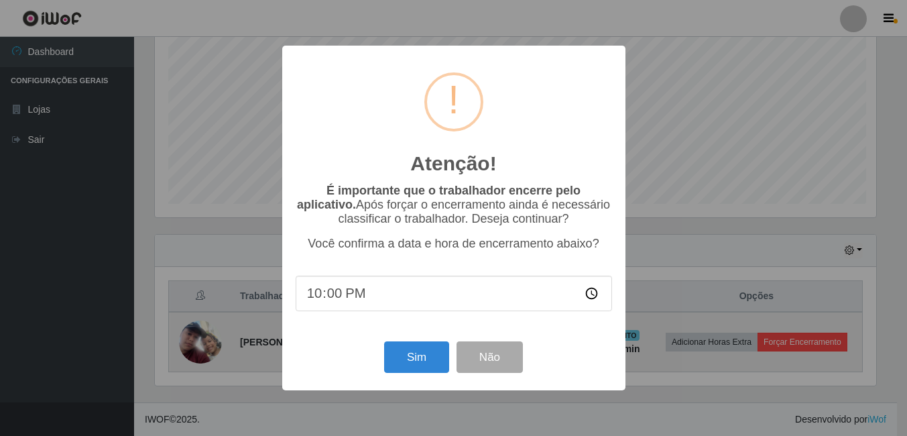
scroll to position [278, 725]
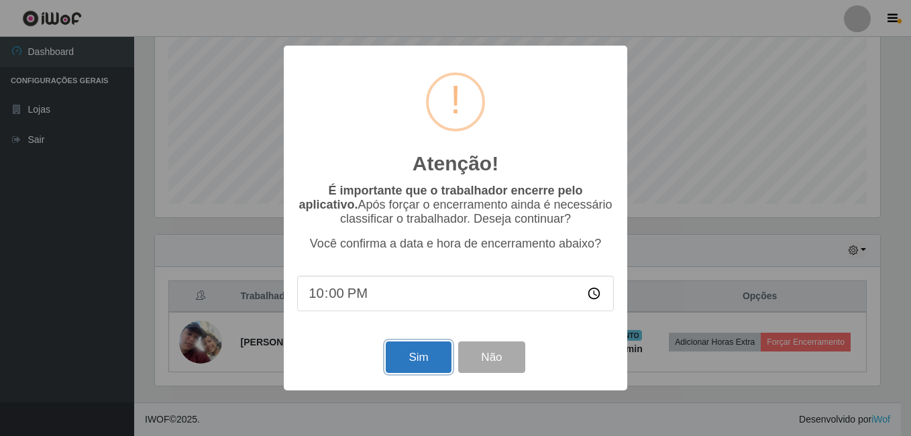
click at [420, 357] on button "Sim" at bounding box center [418, 357] width 65 height 32
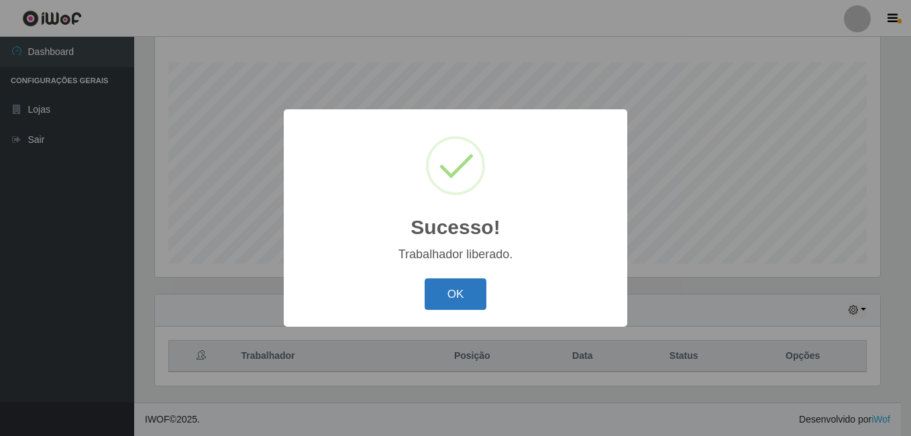
click at [465, 294] on button "OK" at bounding box center [456, 294] width 62 height 32
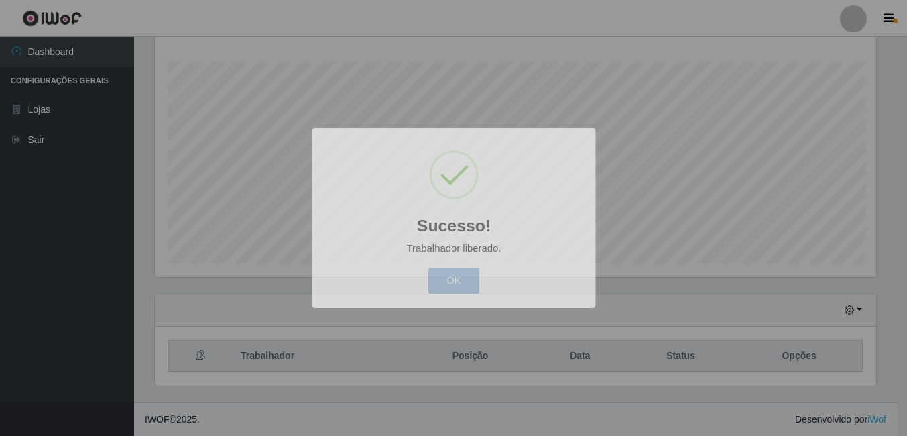
scroll to position [278, 732]
